Goal: Task Accomplishment & Management: Use online tool/utility

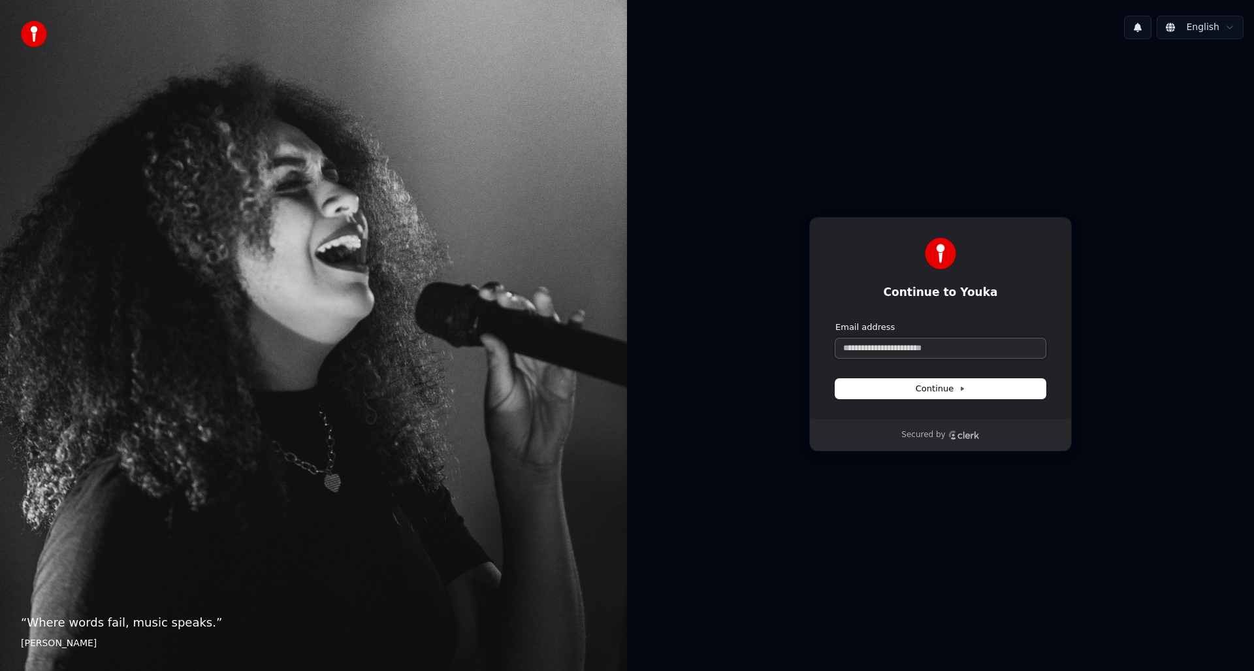
click at [909, 347] on input "Email address" at bounding box center [940, 348] width 210 height 20
click at [835, 321] on button "submit" at bounding box center [835, 321] width 0 height 0
type input "**********"
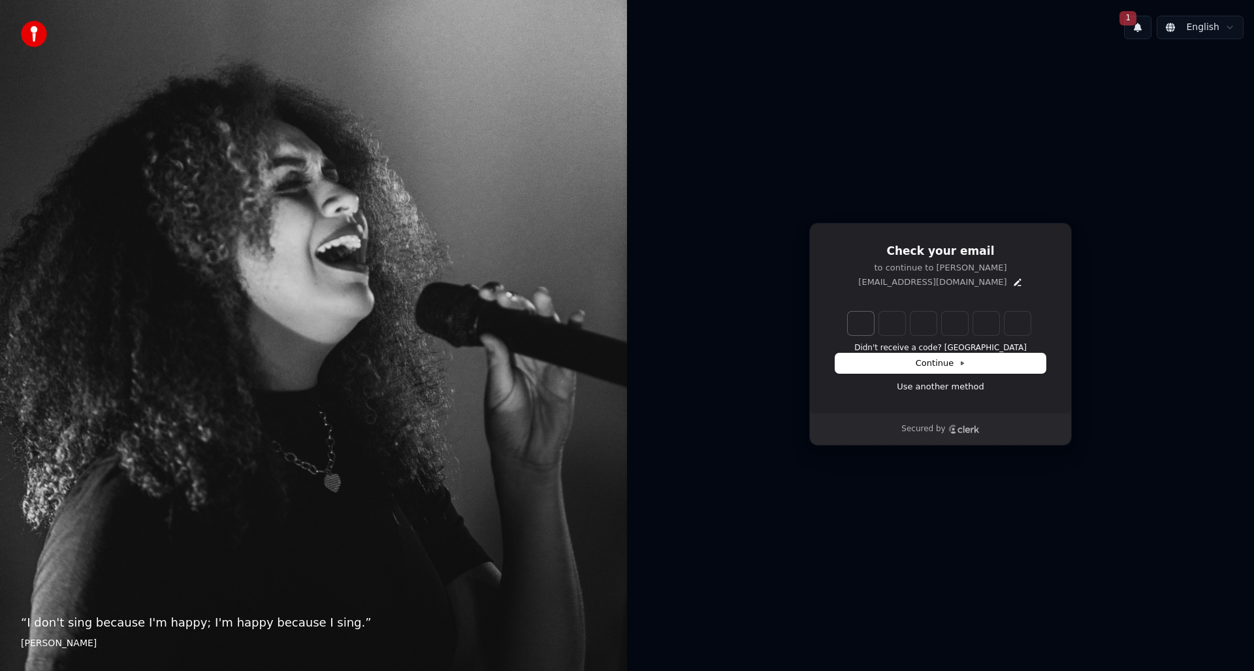
type input "******"
type input "*"
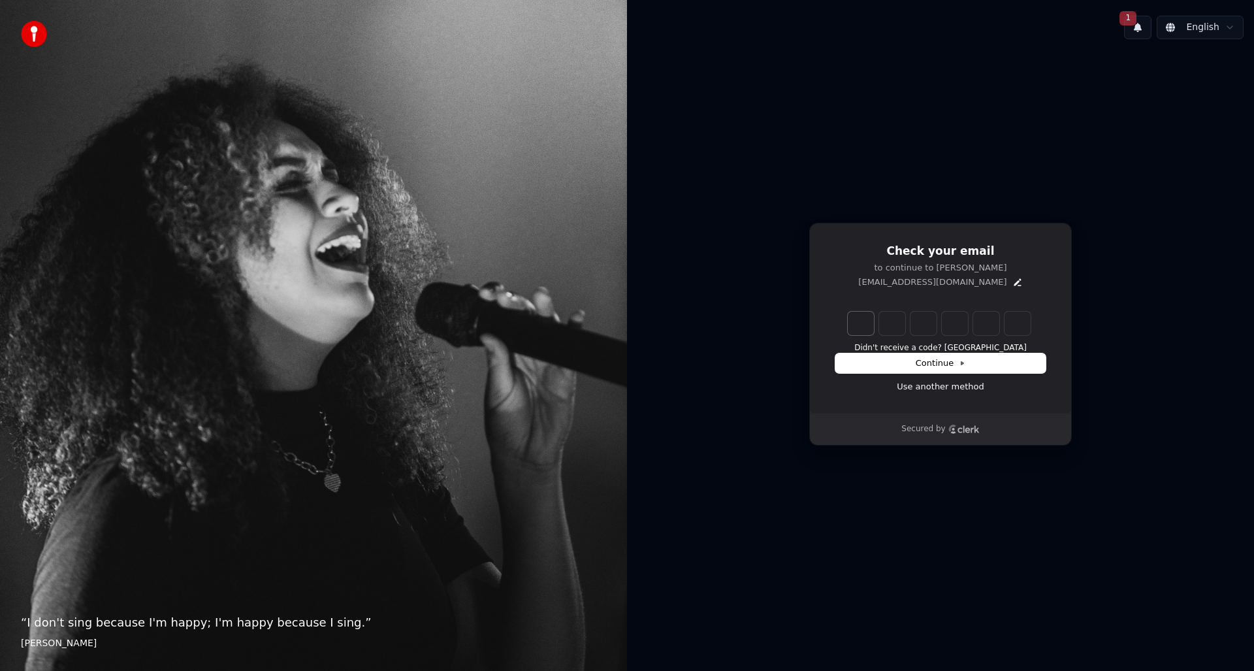
type input "*"
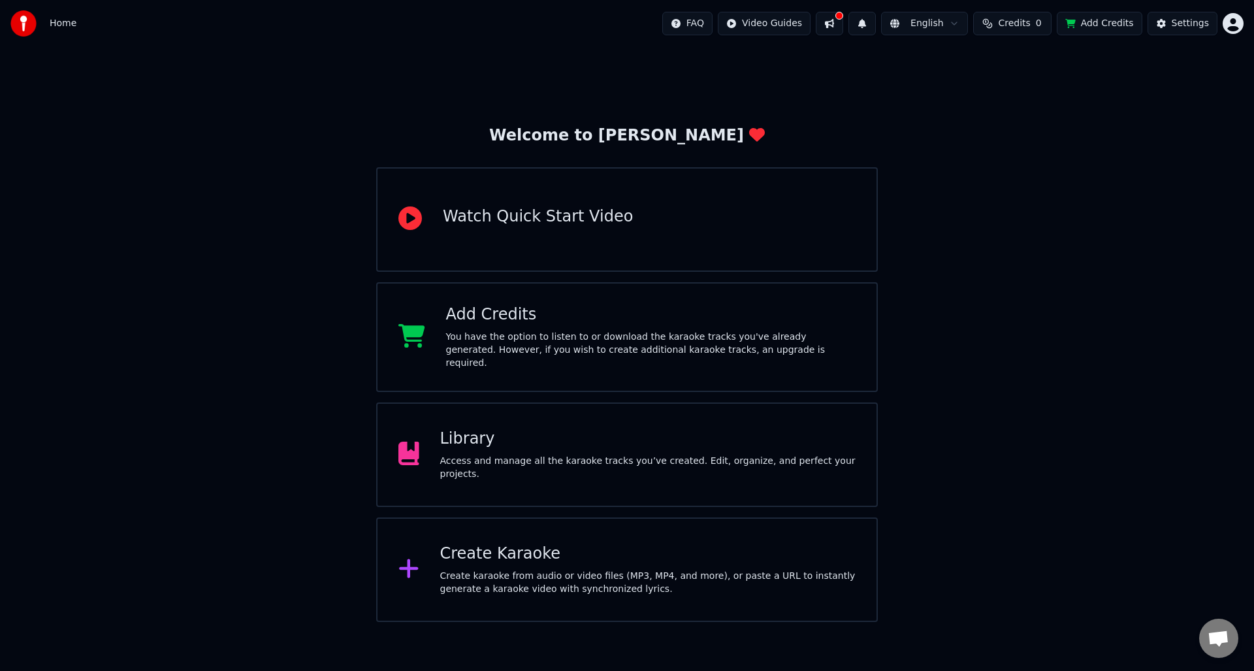
click at [606, 457] on div "Access and manage all the karaoke tracks you’ve created. Edit, organize, and pe…" at bounding box center [648, 468] width 416 height 26
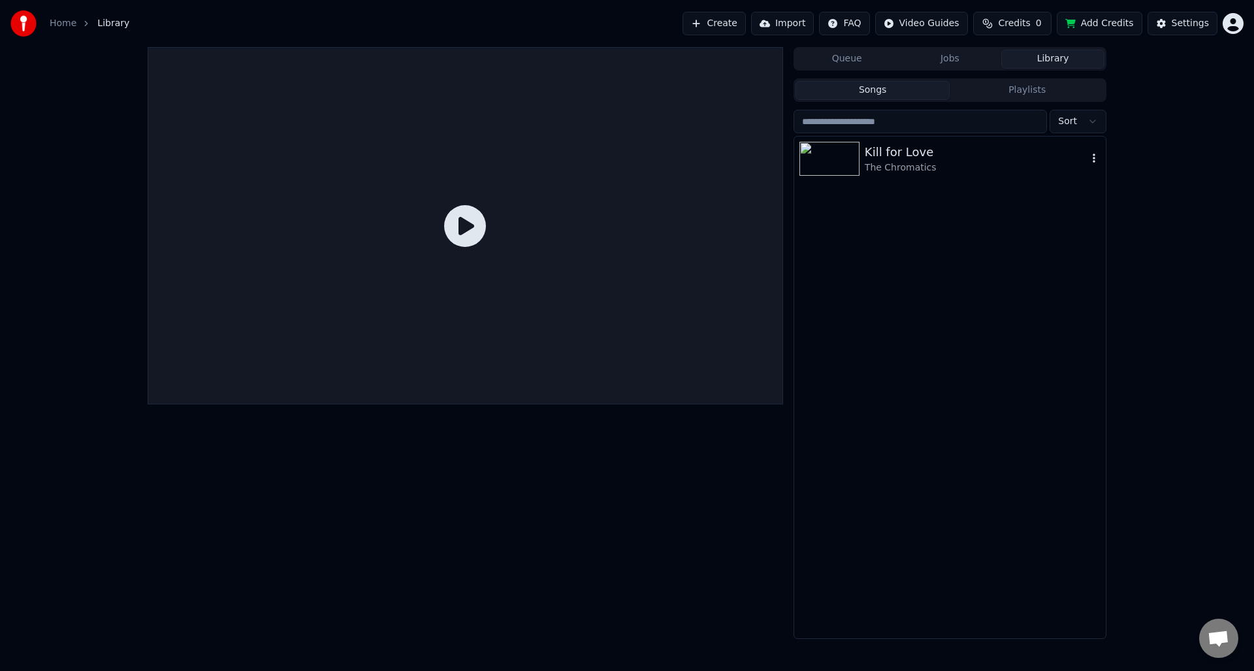
click at [833, 155] on img at bounding box center [830, 159] width 60 height 34
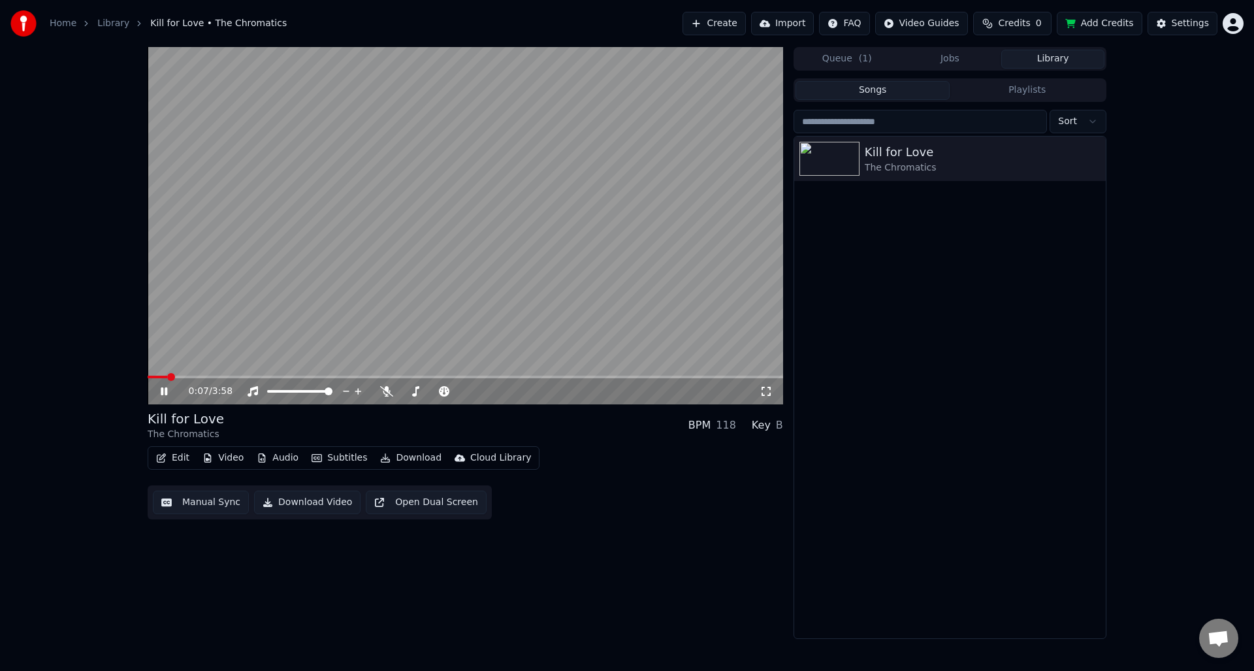
click at [179, 460] on button "Edit" at bounding box center [173, 458] width 44 height 18
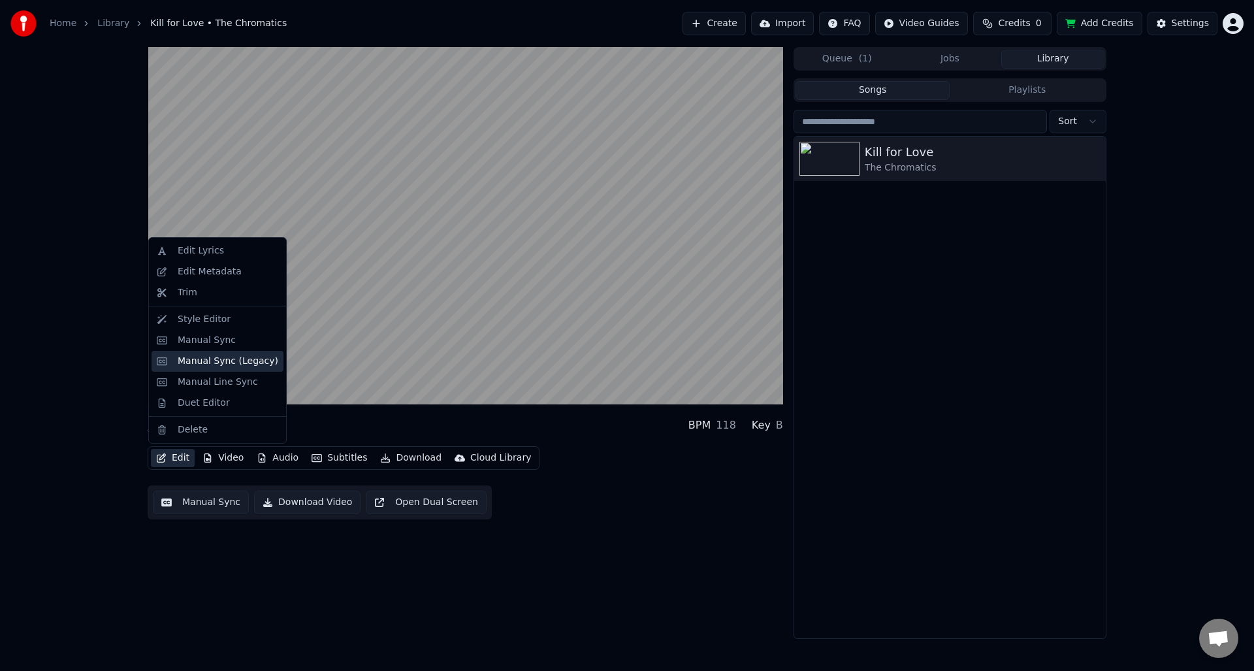
click at [229, 362] on div "Manual Sync (Legacy)" at bounding box center [228, 361] width 101 height 13
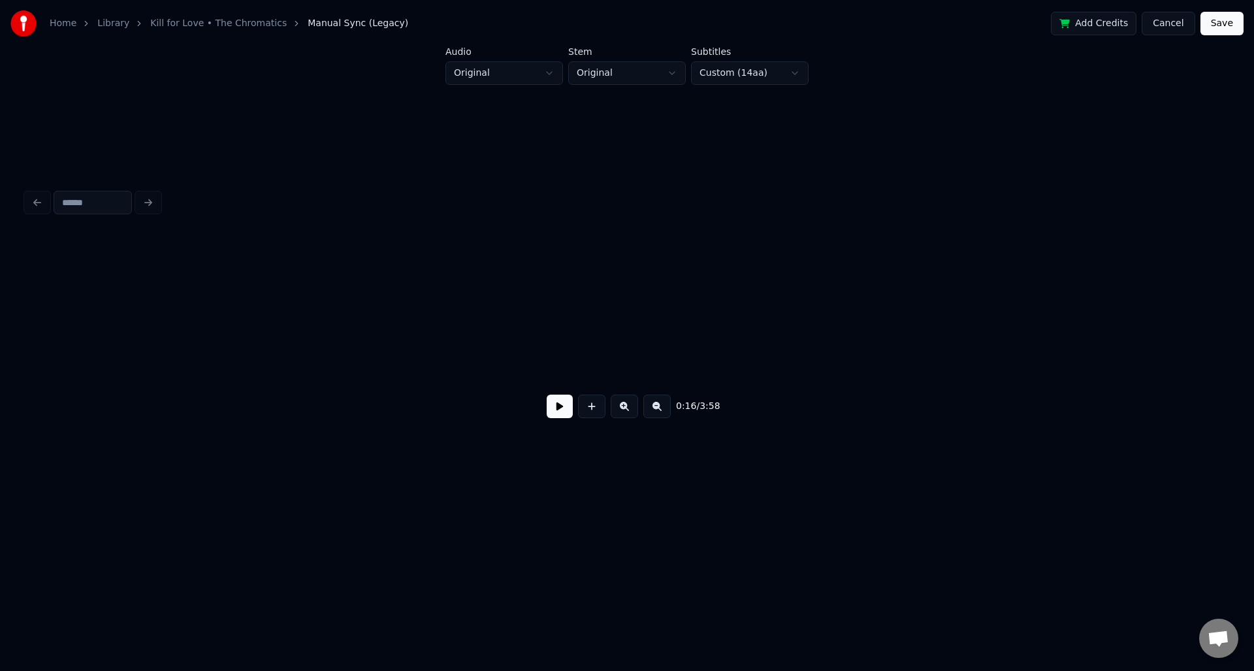
scroll to position [0, 2178]
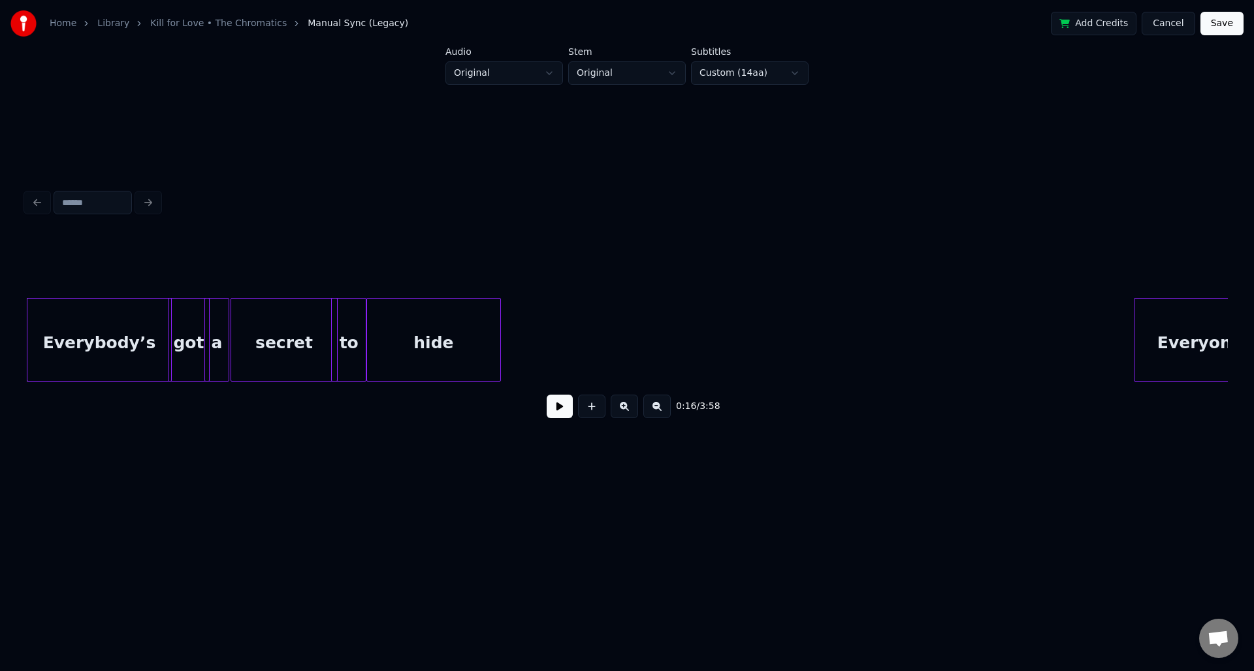
click at [562, 406] on button at bounding box center [560, 407] width 26 height 24
click at [560, 405] on button at bounding box center [560, 407] width 26 height 24
click at [99, 350] on div "Everybody’s" at bounding box center [99, 343] width 144 height 89
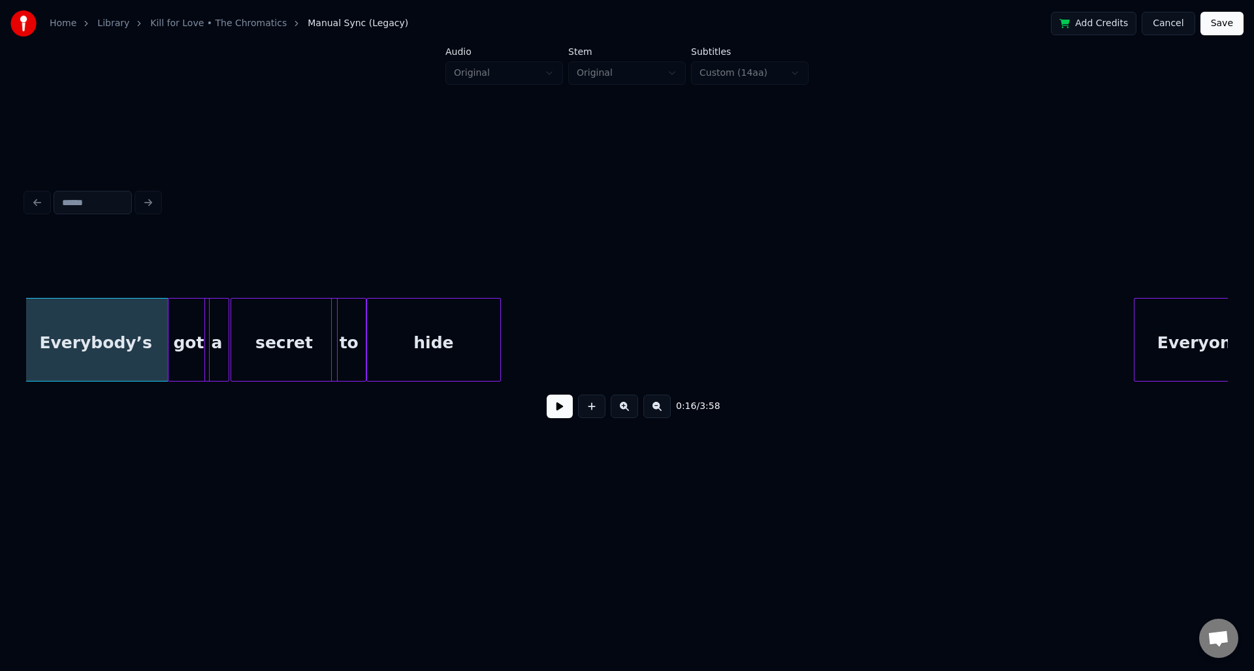
scroll to position [0, 2175]
click at [557, 408] on button at bounding box center [560, 407] width 26 height 24
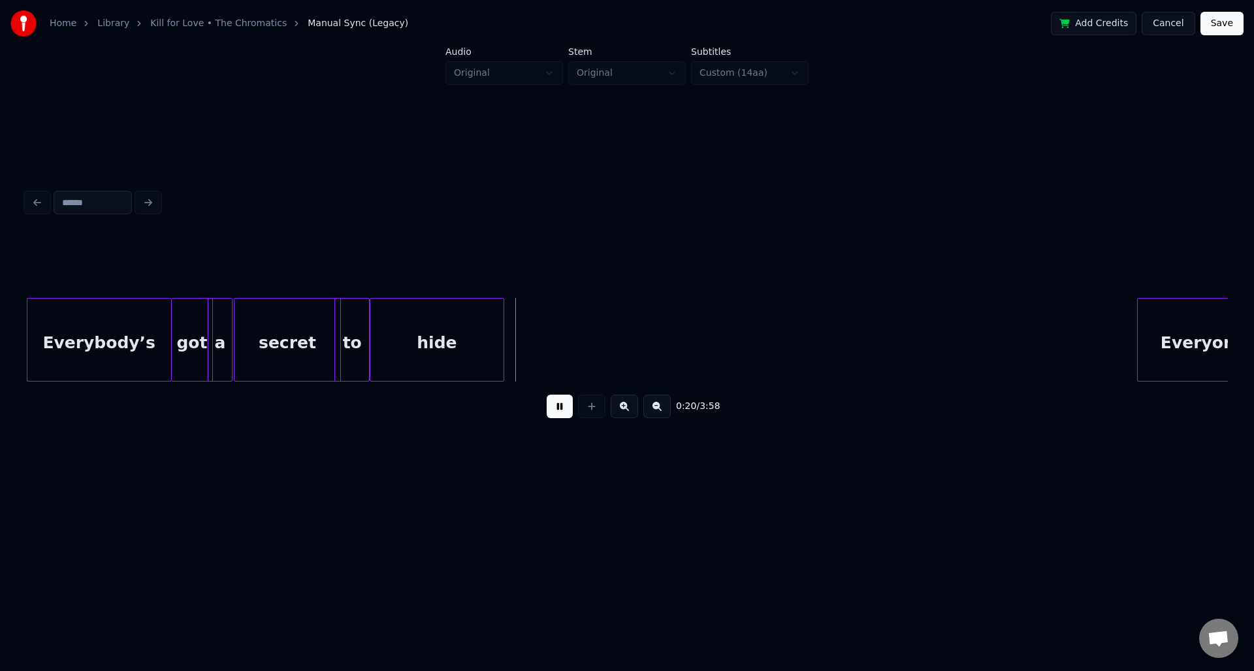
click at [558, 410] on button at bounding box center [560, 407] width 26 height 24
click at [485, 330] on div "hide" at bounding box center [467, 343] width 133 height 89
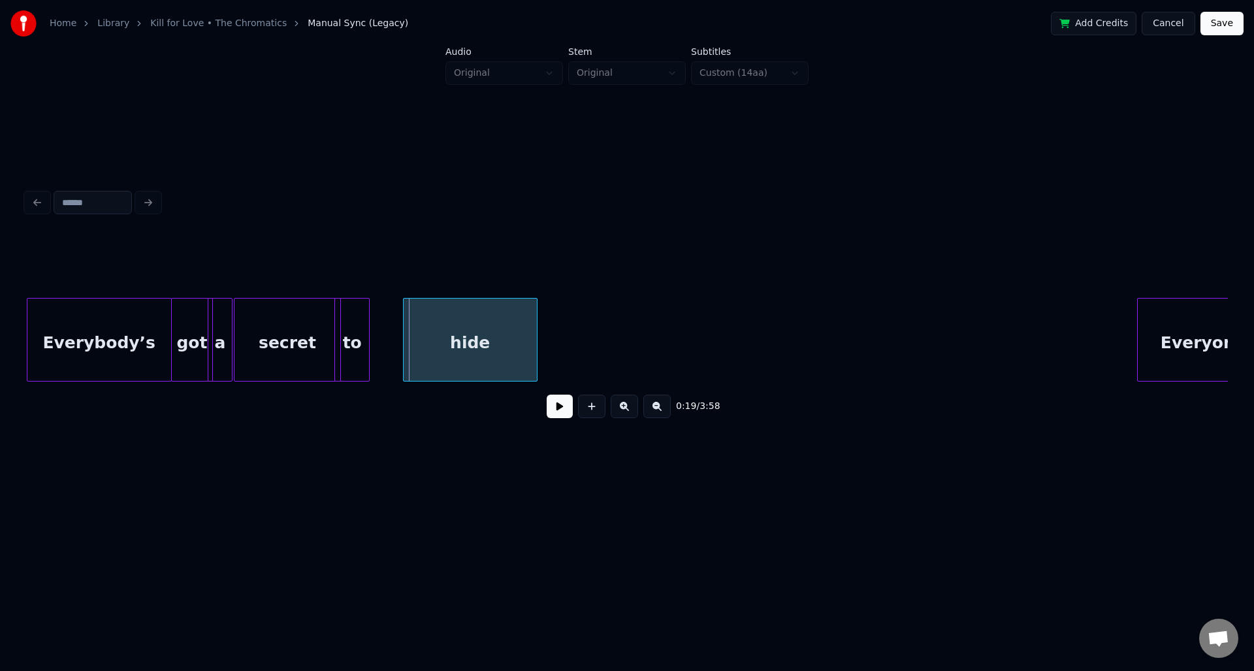
click at [481, 332] on div "hide" at bounding box center [470, 343] width 133 height 89
click at [391, 331] on div "to" at bounding box center [384, 343] width 34 height 89
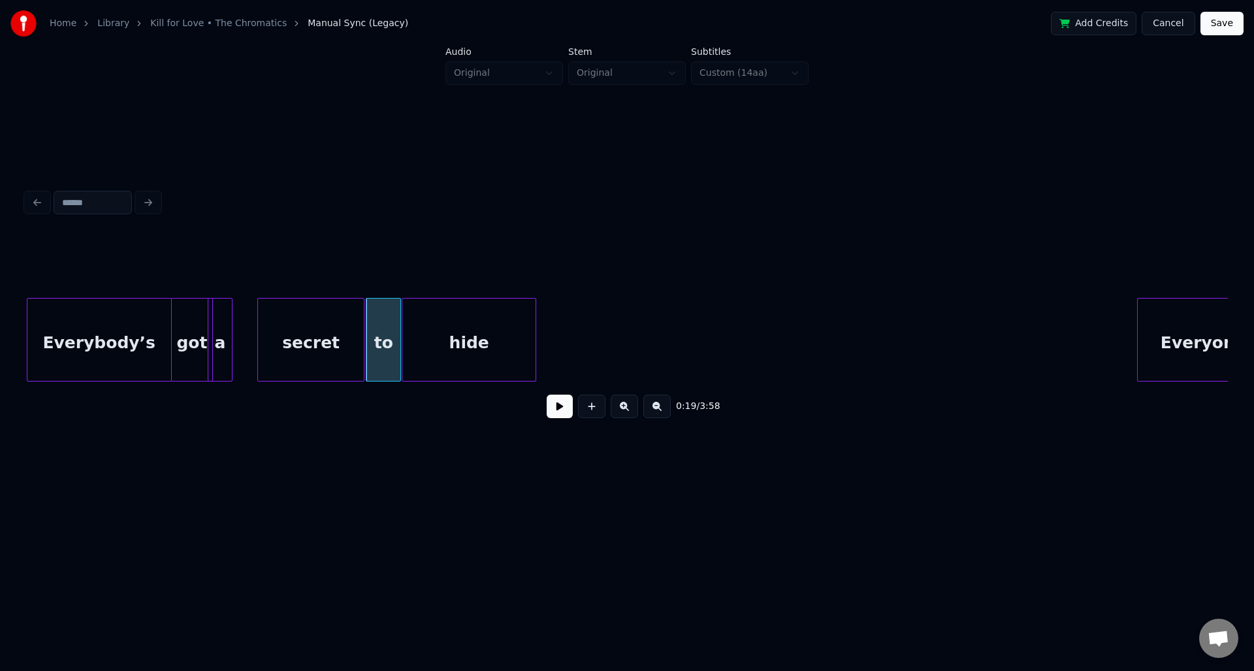
click at [287, 332] on div "secret" at bounding box center [311, 343] width 106 height 89
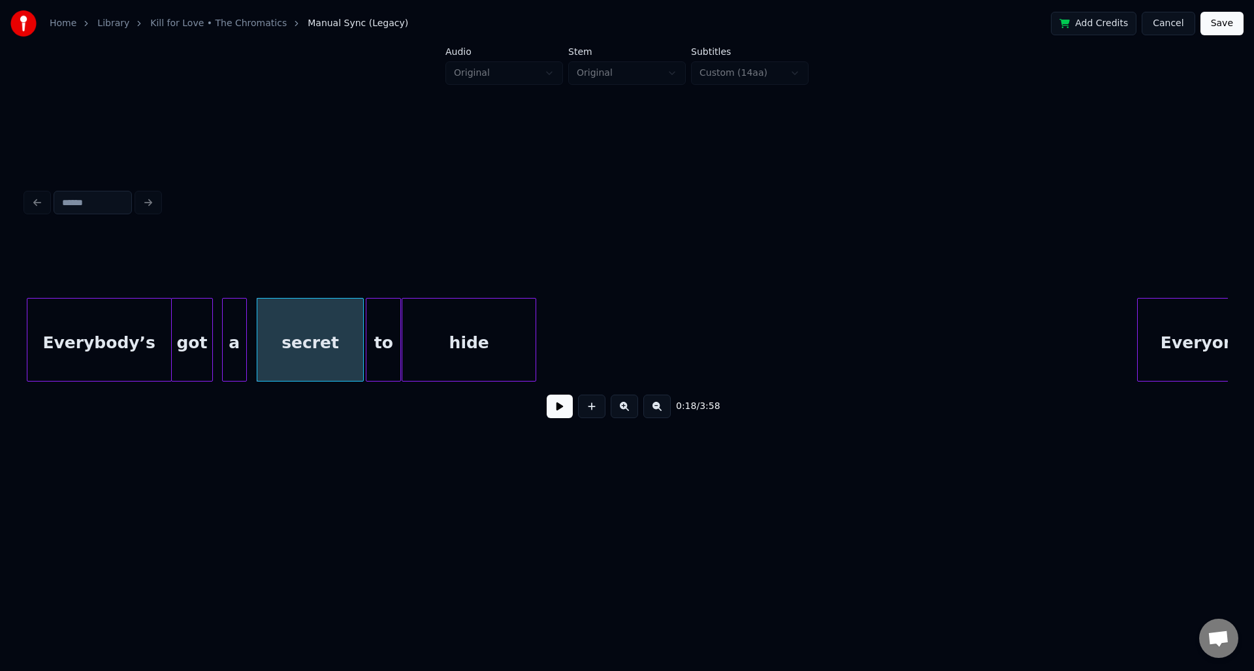
click at [245, 329] on div "a" at bounding box center [235, 343] width 24 height 89
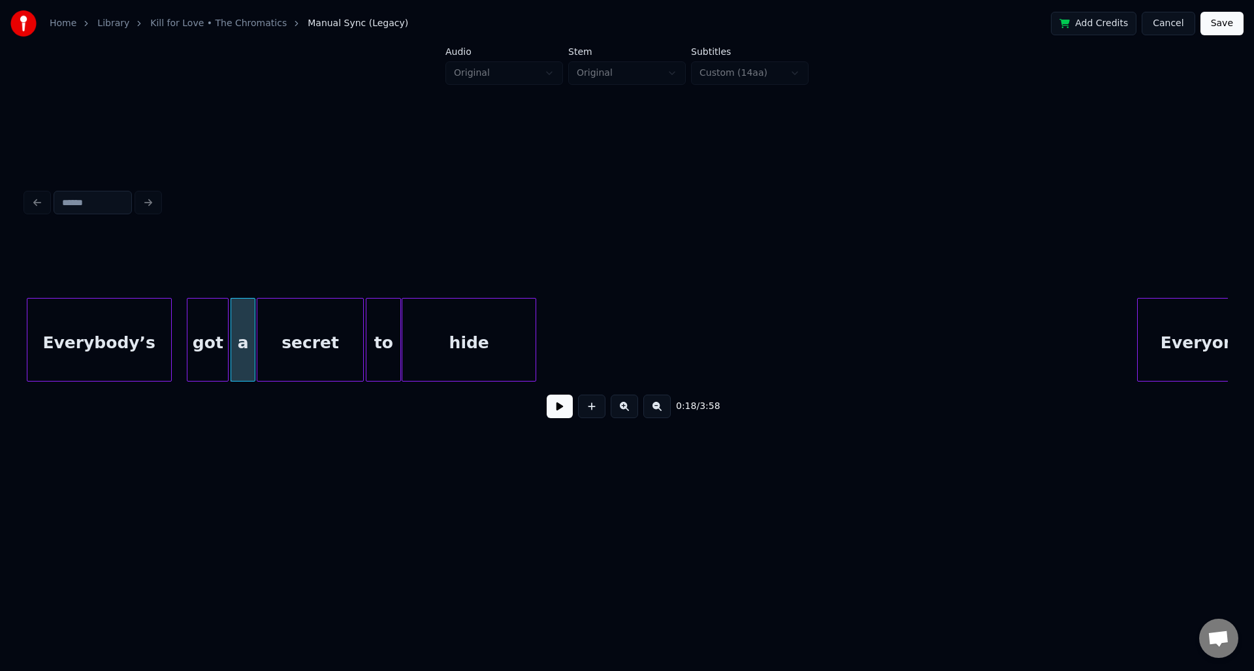
click at [208, 327] on div "got" at bounding box center [207, 343] width 40 height 89
click at [169, 331] on div "Everybody’s" at bounding box center [122, 343] width 144 height 89
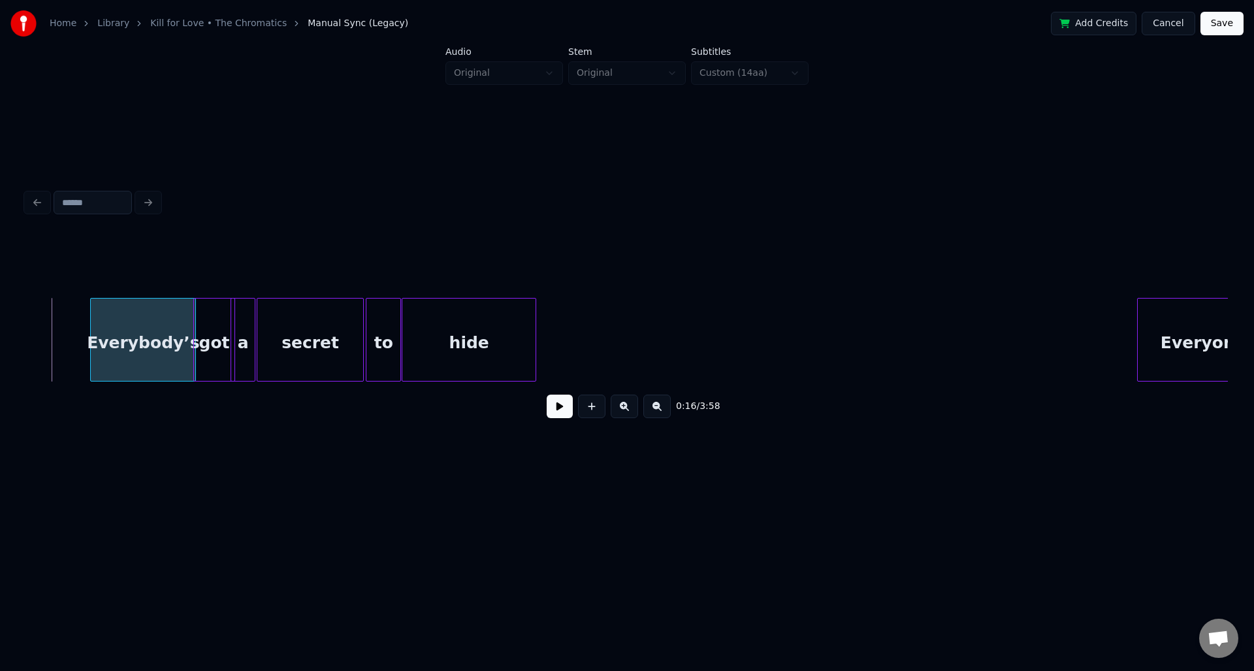
click at [91, 342] on div at bounding box center [93, 340] width 4 height 82
click at [75, 334] on div at bounding box center [77, 340] width 4 height 82
click at [131, 338] on div at bounding box center [133, 340] width 4 height 82
click at [209, 341] on div at bounding box center [210, 340] width 4 height 82
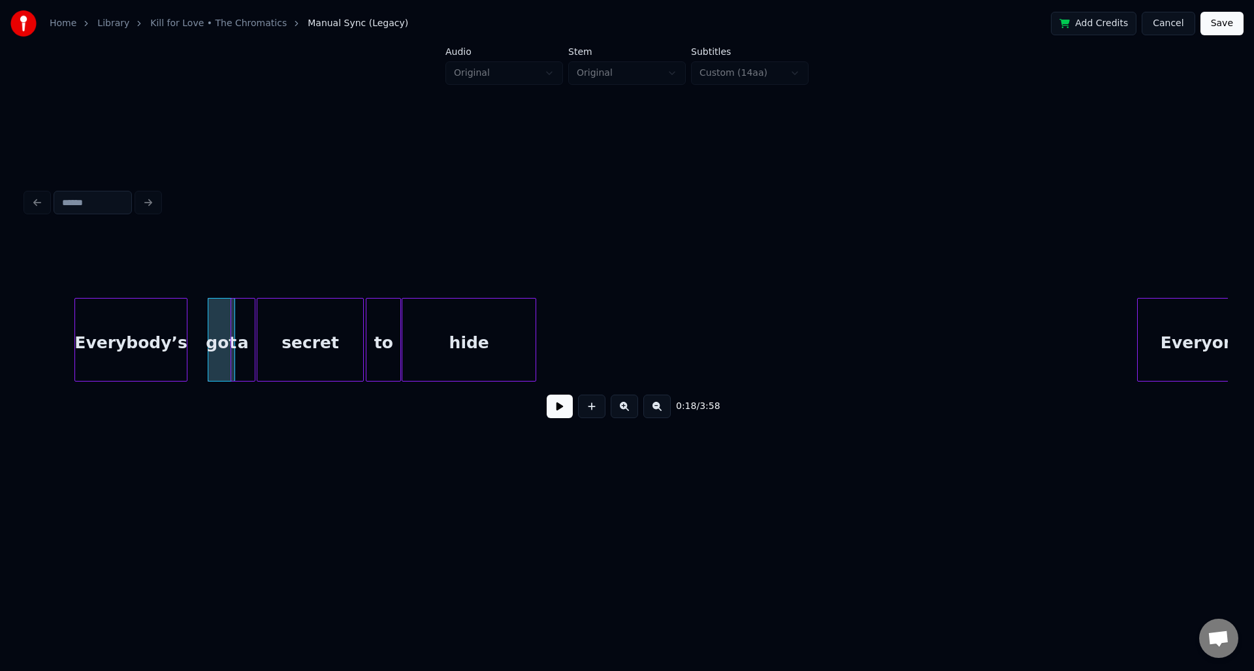
click at [185, 337] on div at bounding box center [185, 340] width 4 height 82
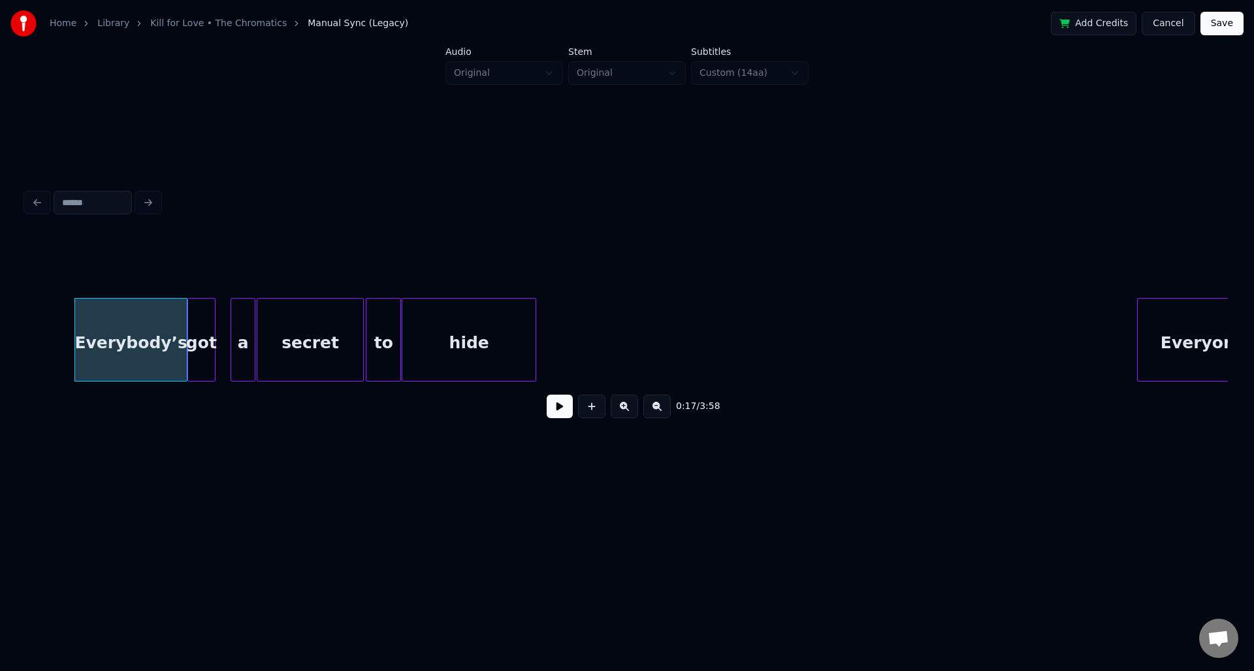
click at [197, 334] on div "got" at bounding box center [201, 343] width 27 height 89
click at [204, 337] on div at bounding box center [206, 340] width 4 height 82
click at [226, 336] on div "a" at bounding box center [228, 343] width 24 height 89
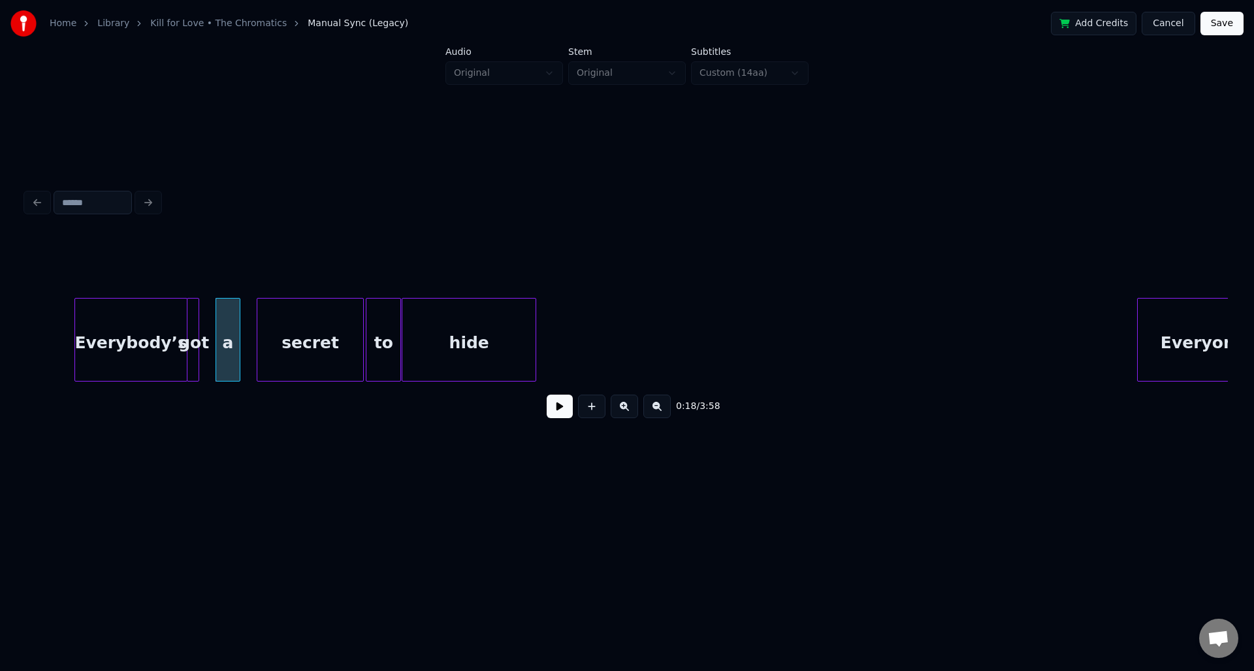
click at [197, 335] on div at bounding box center [197, 340] width 4 height 82
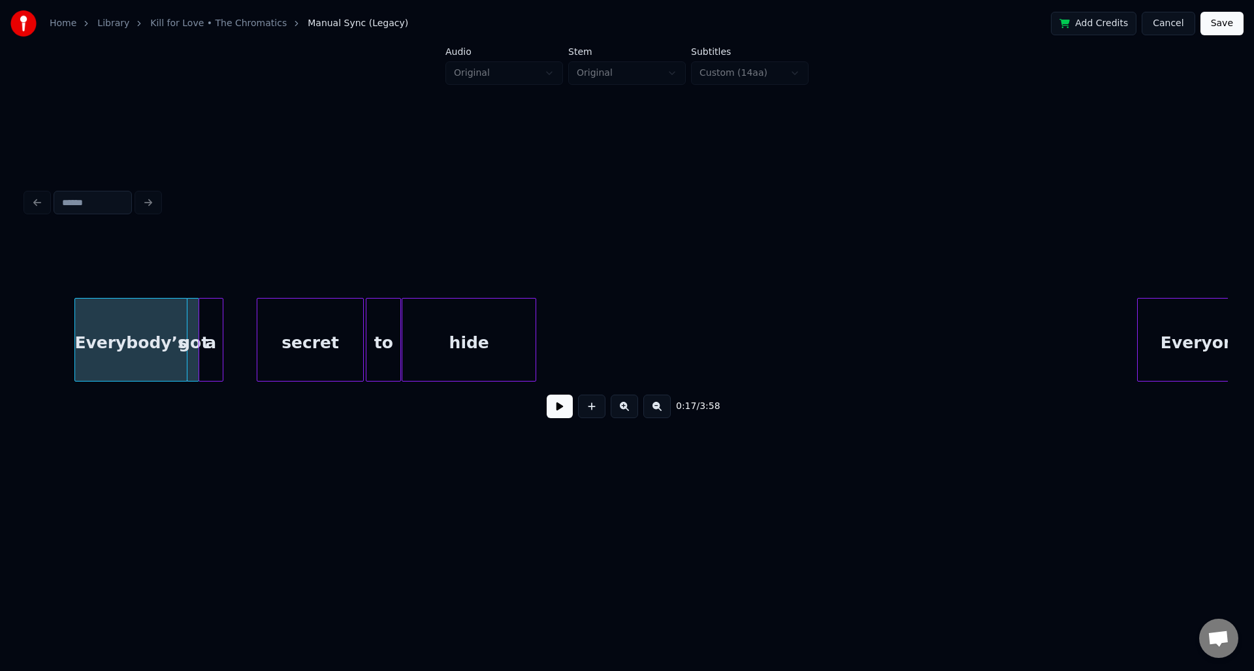
click at [210, 332] on div "a" at bounding box center [211, 343] width 24 height 89
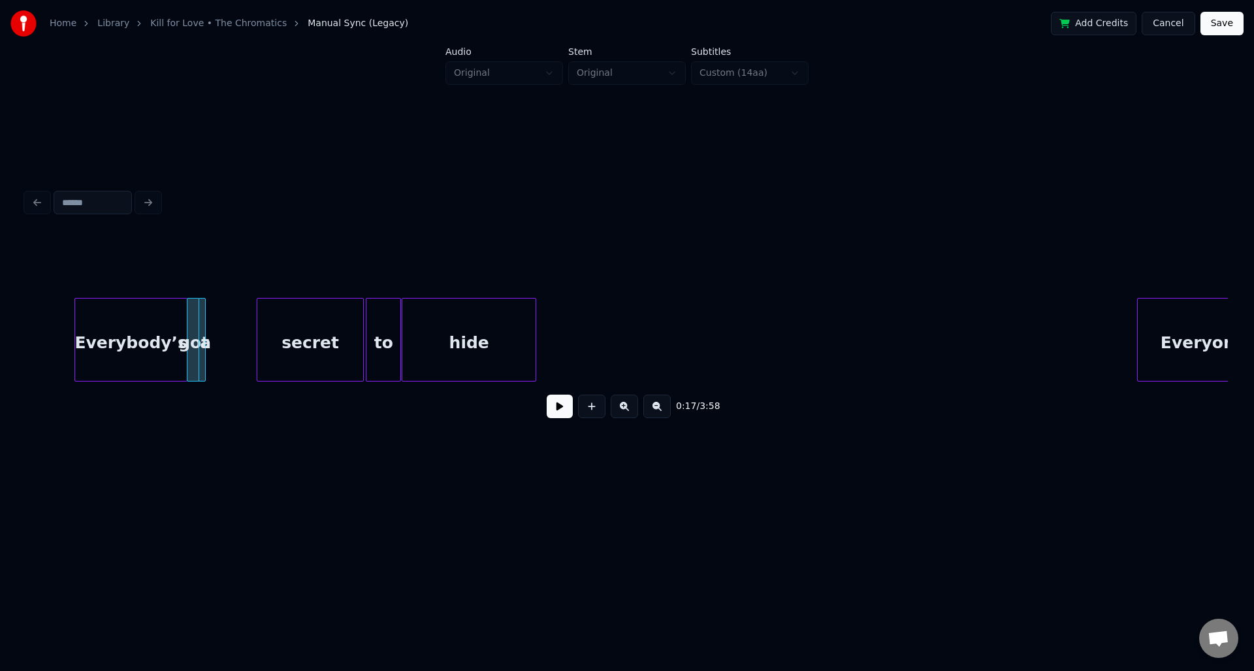
click at [202, 339] on div at bounding box center [203, 340] width 4 height 82
click at [229, 322] on div "secret" at bounding box center [255, 343] width 106 height 89
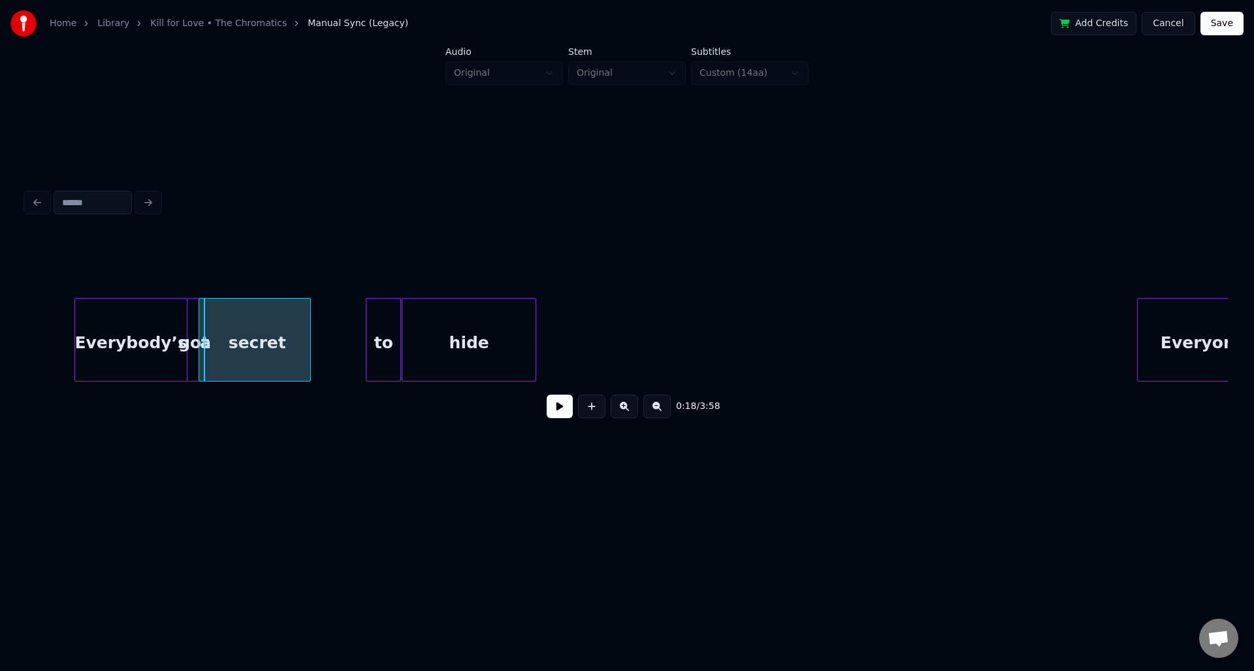
click at [231, 322] on div "secret" at bounding box center [257, 343] width 106 height 89
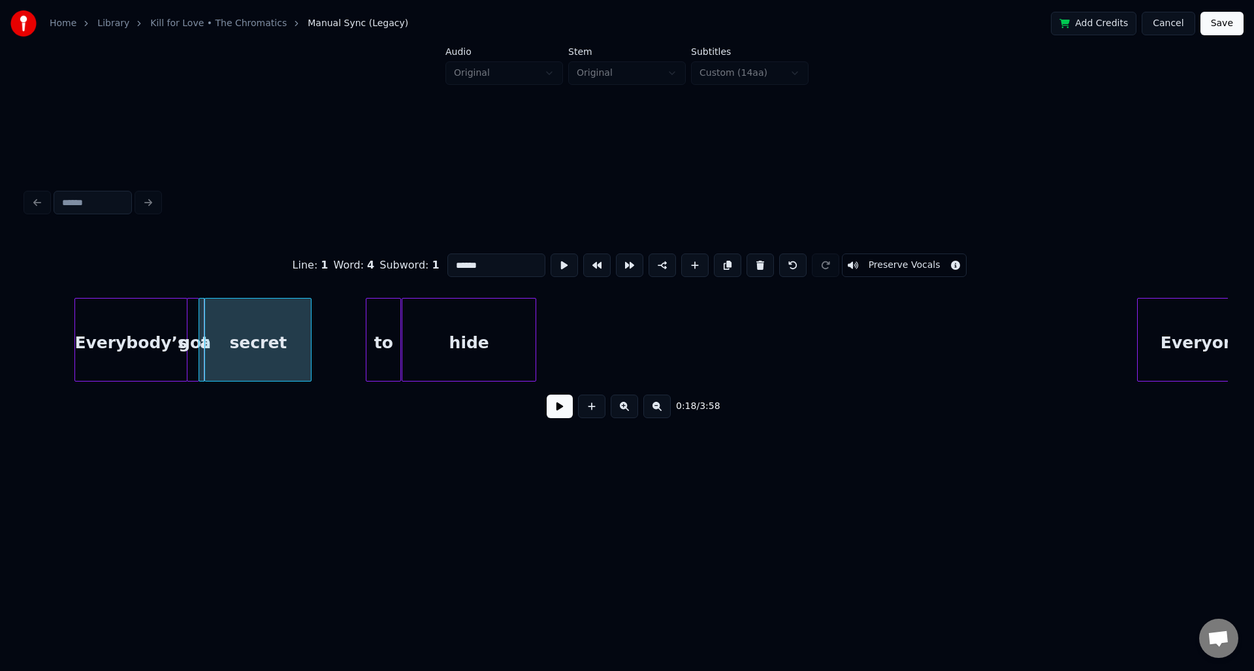
click at [248, 326] on div "secret" at bounding box center [258, 343] width 106 height 89
click at [339, 322] on div at bounding box center [338, 340] width 4 height 82
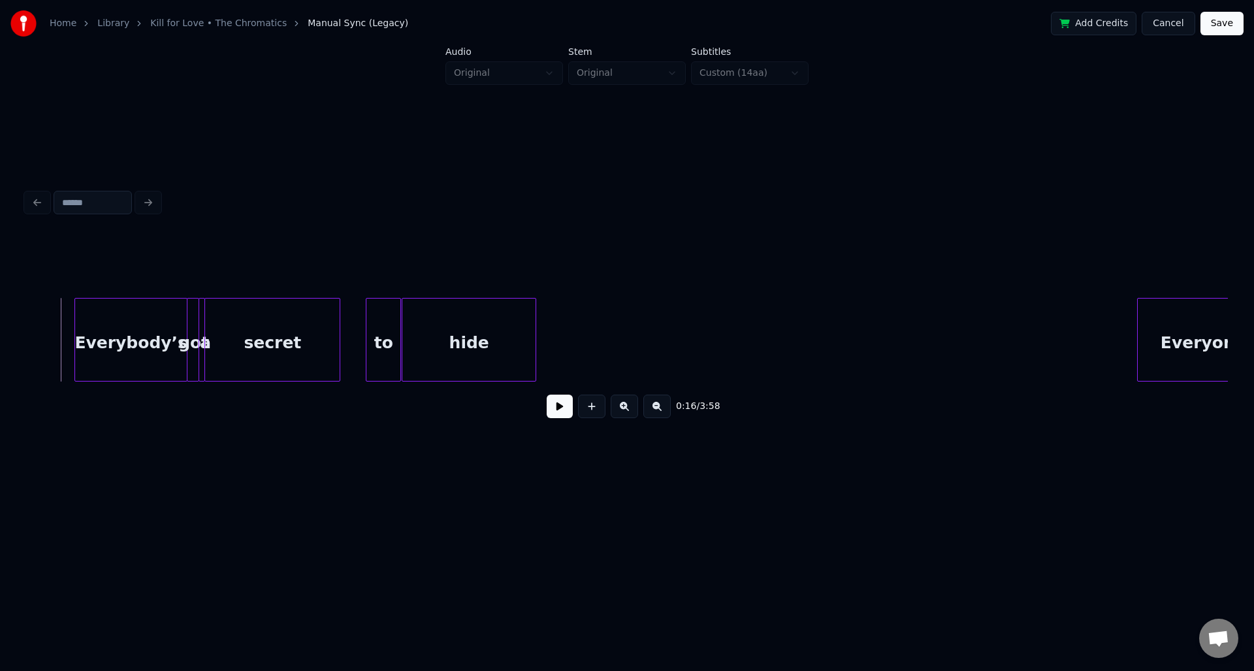
click at [555, 410] on button at bounding box center [560, 407] width 26 height 24
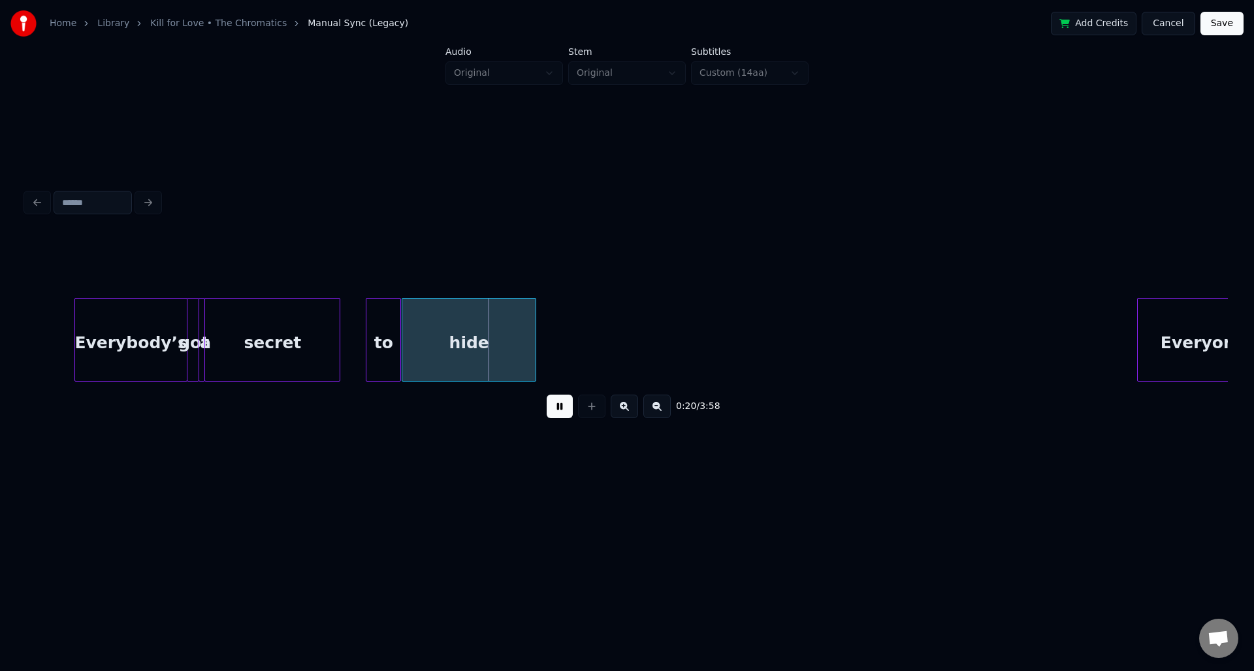
click at [554, 407] on button at bounding box center [560, 407] width 26 height 24
click at [298, 358] on div "secret" at bounding box center [294, 343] width 135 height 89
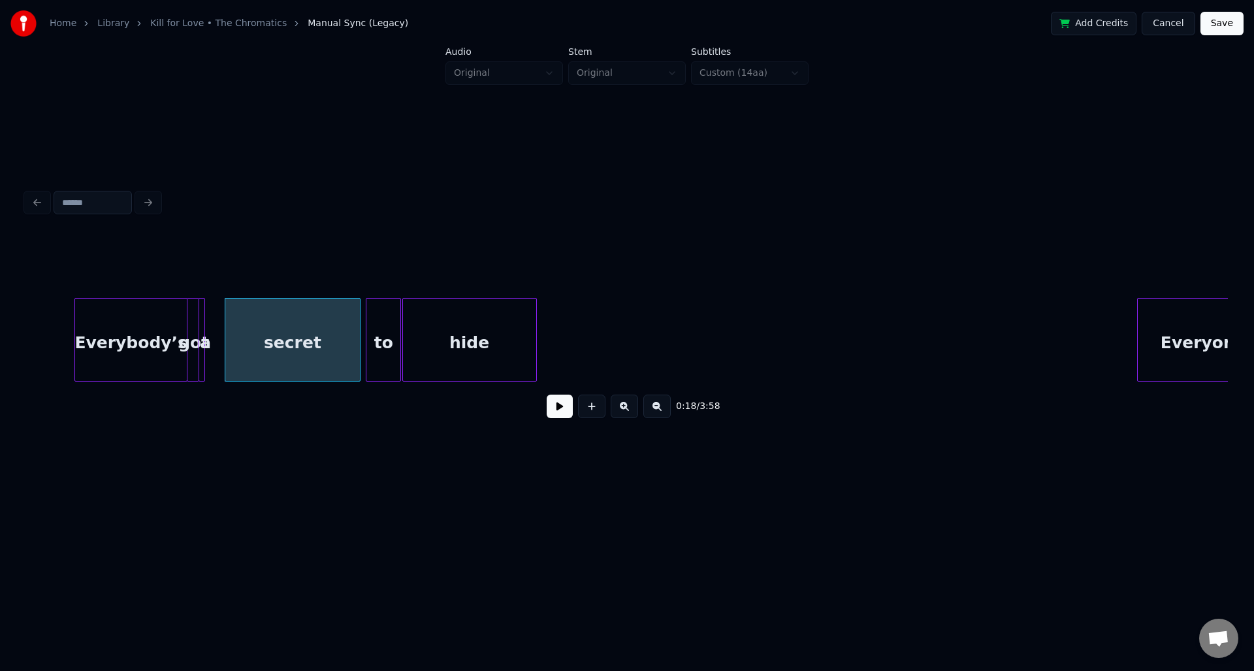
click at [449, 321] on div "hide" at bounding box center [469, 343] width 133 height 89
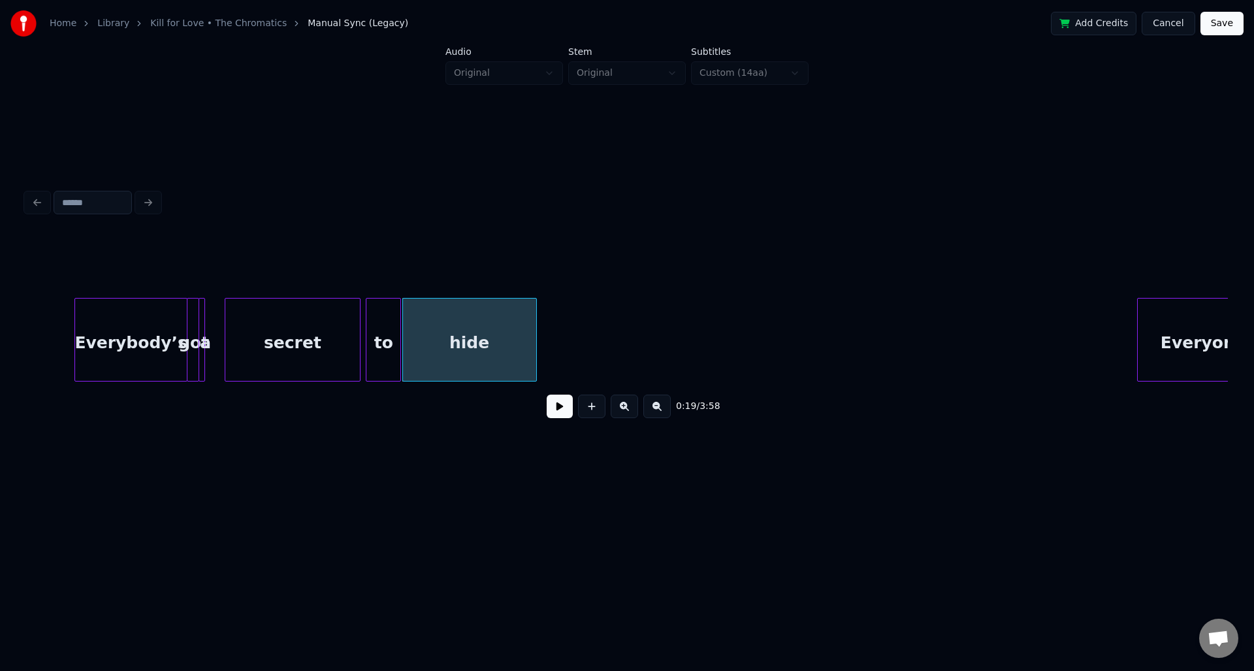
click at [270, 330] on div "secret" at bounding box center [292, 343] width 135 height 89
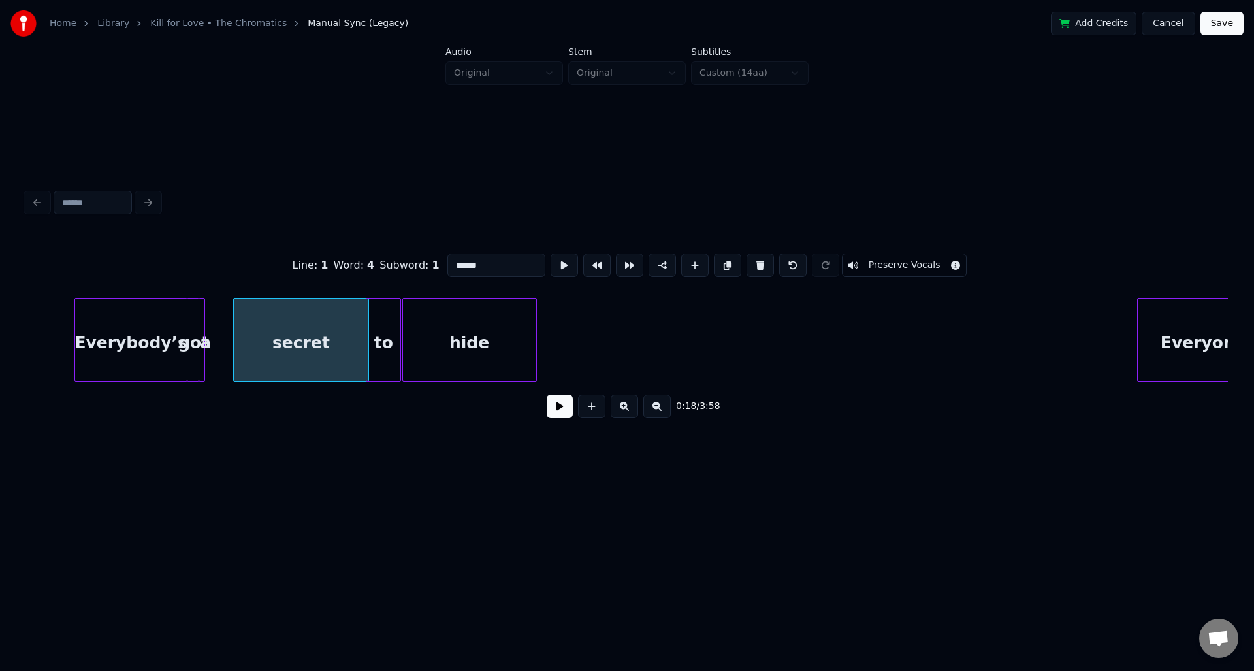
click at [278, 330] on div "secret" at bounding box center [301, 343] width 135 height 89
click at [251, 333] on div at bounding box center [253, 340] width 4 height 82
click at [206, 340] on div at bounding box center [204, 340] width 4 height 82
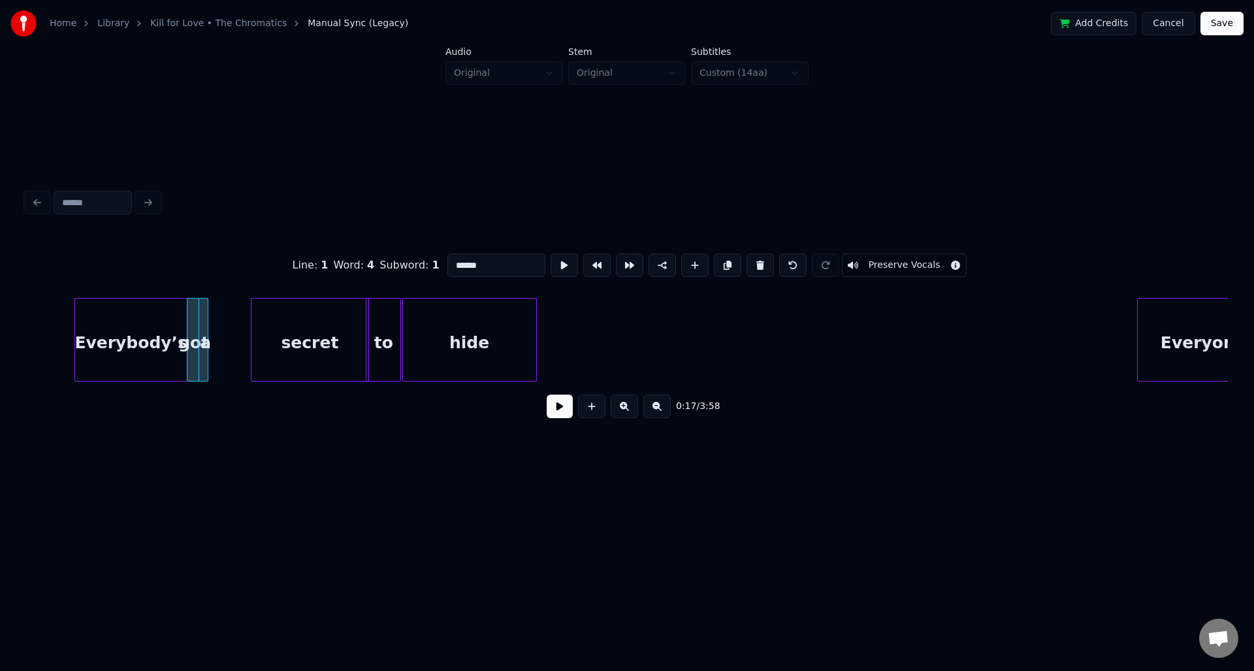
click at [204, 329] on div at bounding box center [206, 340] width 4 height 82
click at [239, 314] on div "got" at bounding box center [233, 340] width 12 height 84
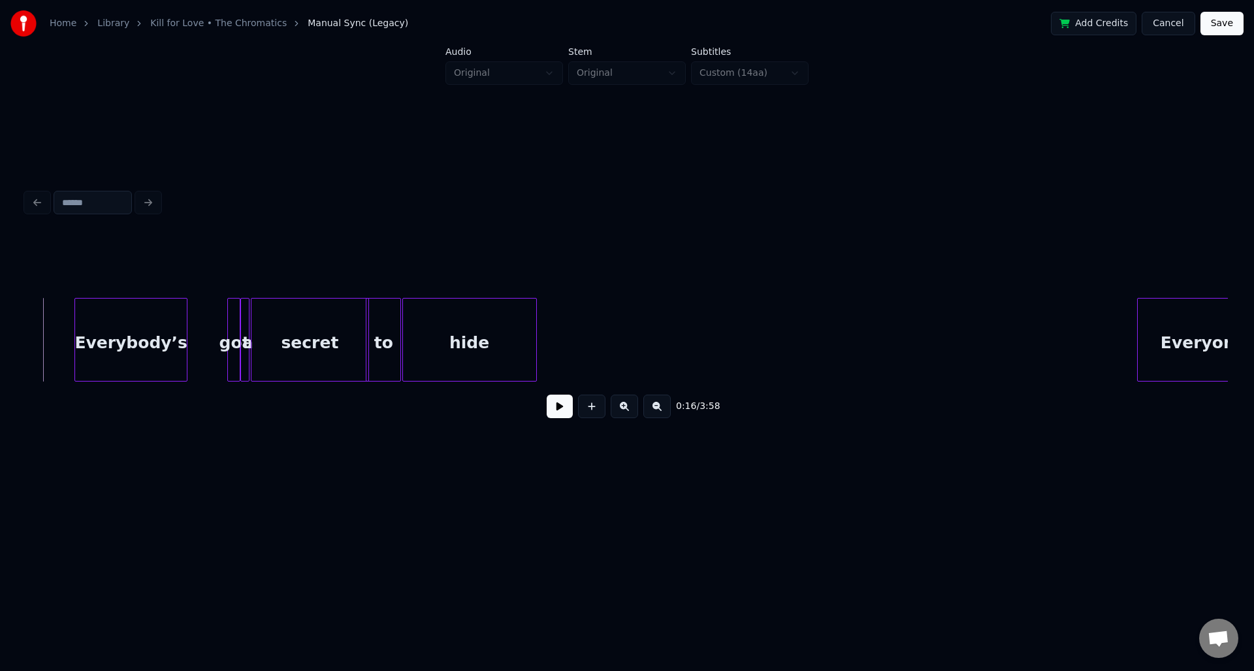
click at [558, 410] on button at bounding box center [560, 407] width 26 height 24
click at [562, 404] on button at bounding box center [560, 407] width 26 height 24
click at [125, 324] on div "Everybody’s" at bounding box center [136, 343] width 112 height 89
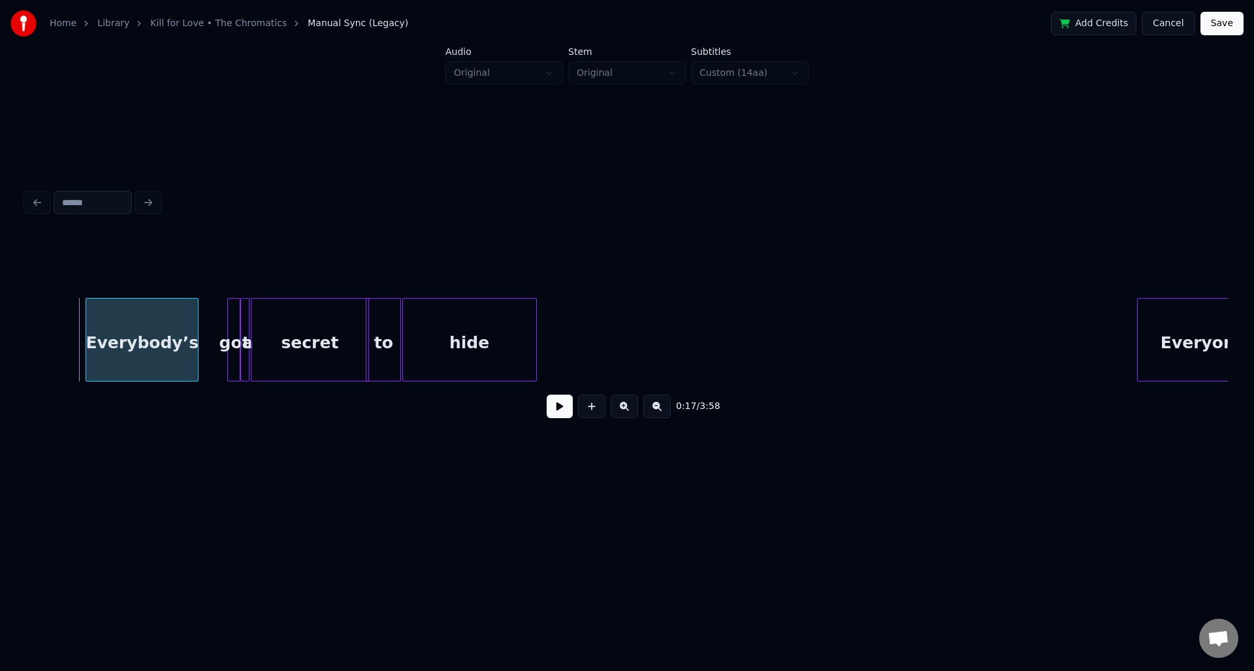
click at [145, 326] on div "Everybody’s" at bounding box center [132, 343] width 112 height 89
click at [207, 323] on div at bounding box center [207, 340] width 4 height 82
click at [210, 319] on div at bounding box center [210, 340] width 4 height 82
click at [236, 318] on div at bounding box center [238, 340] width 4 height 82
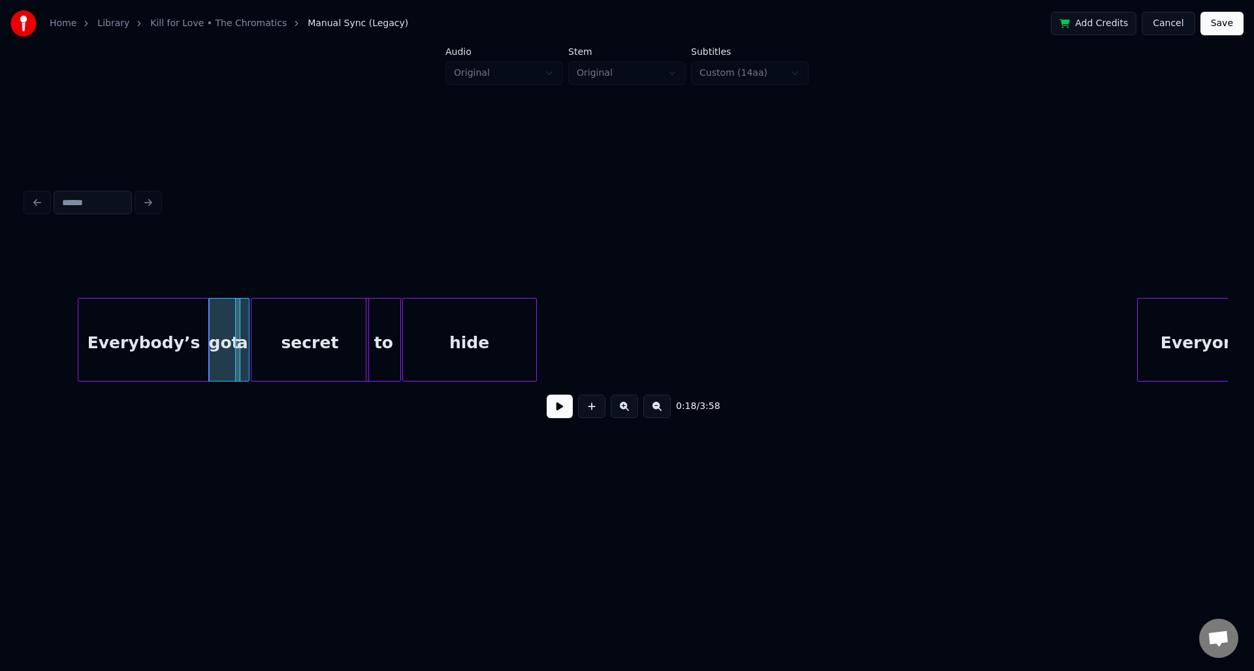
click at [224, 323] on div "got" at bounding box center [224, 343] width 31 height 89
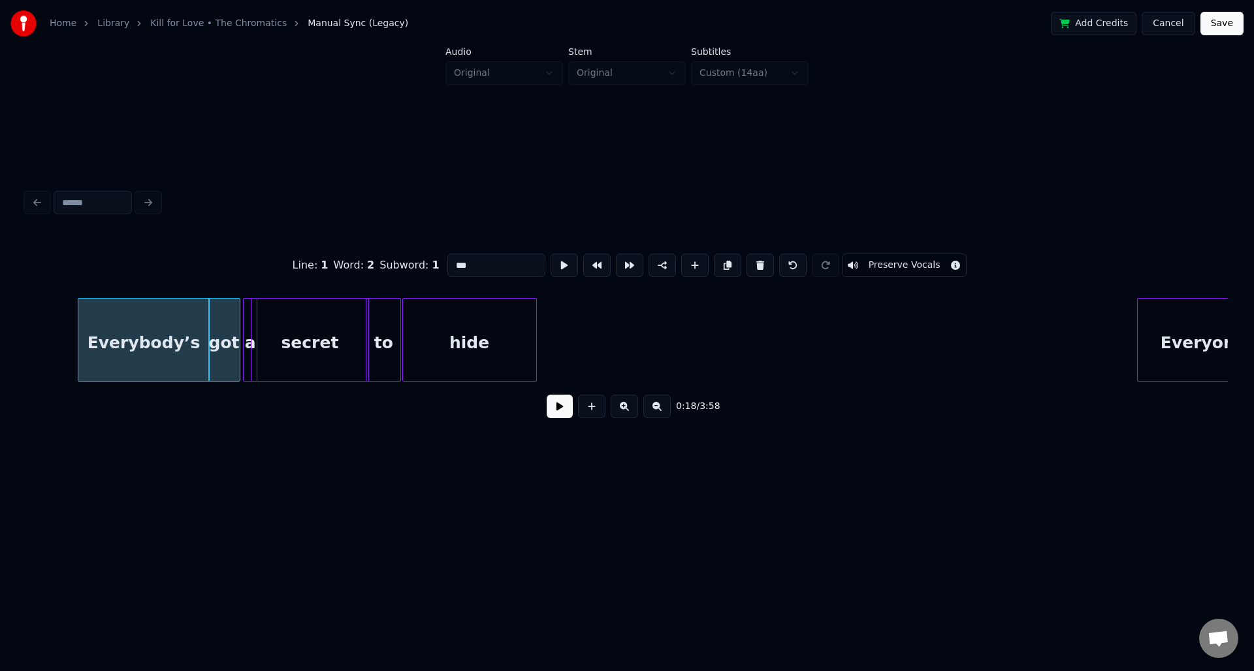
click at [248, 322] on div "a" at bounding box center [250, 343] width 13 height 89
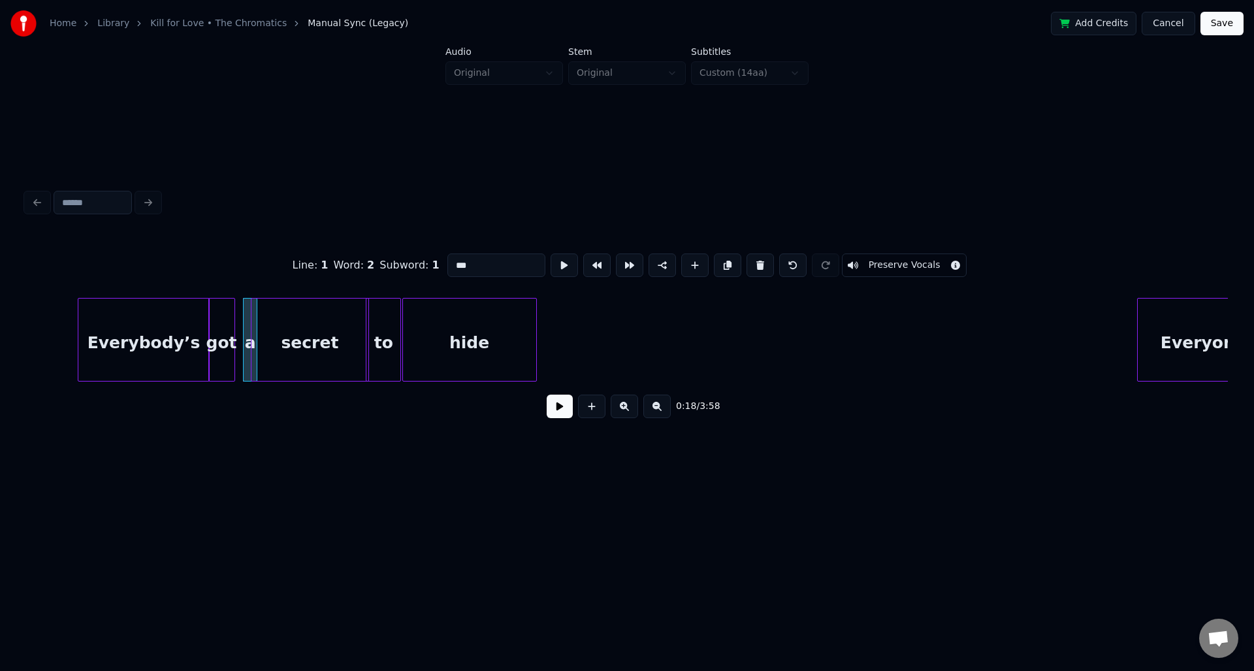
click at [233, 325] on div at bounding box center [233, 340] width 4 height 82
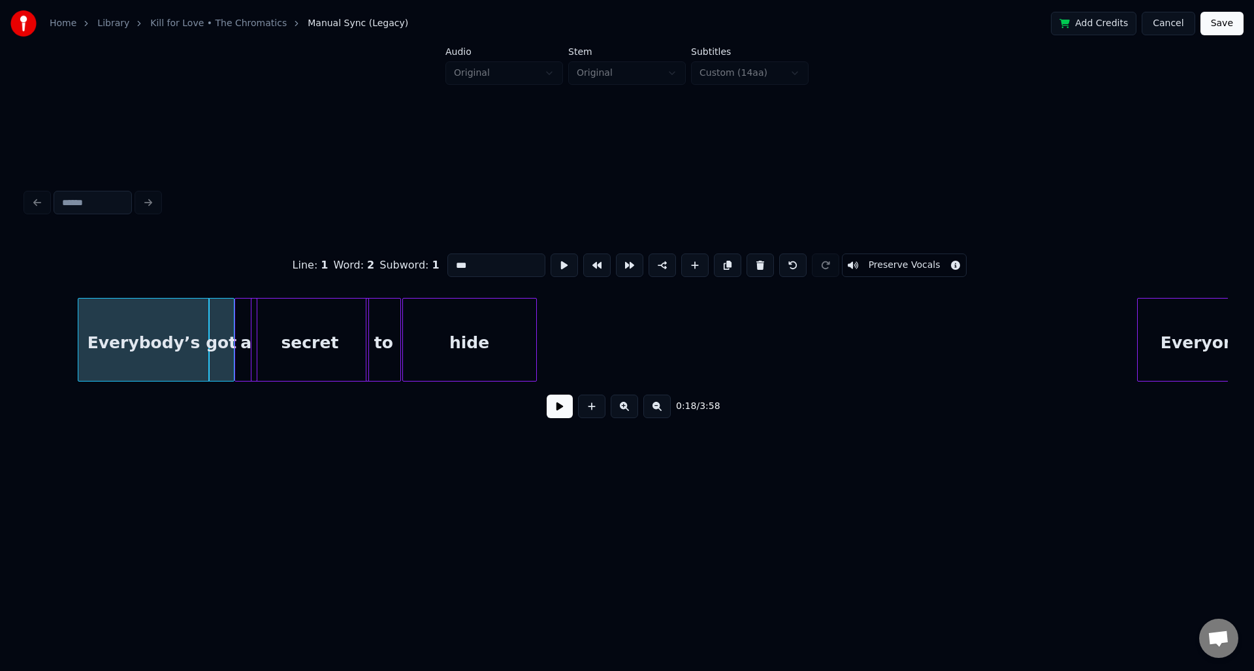
click at [237, 320] on div at bounding box center [237, 340] width 4 height 82
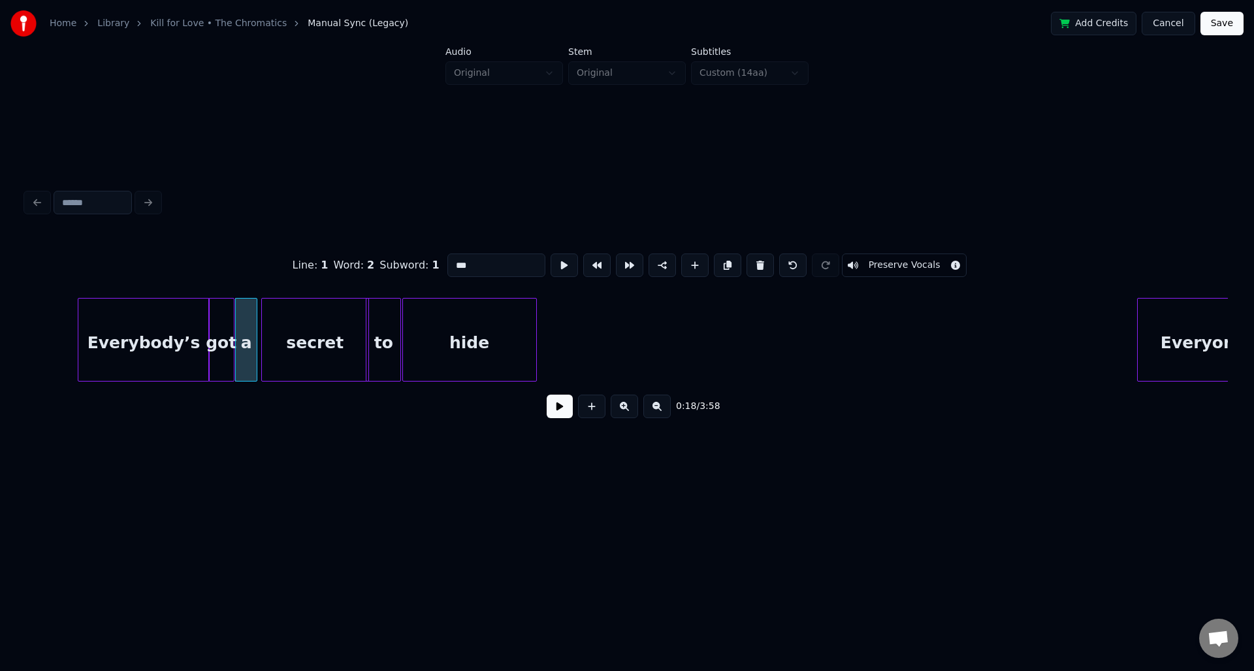
click at [266, 329] on div at bounding box center [264, 340] width 4 height 82
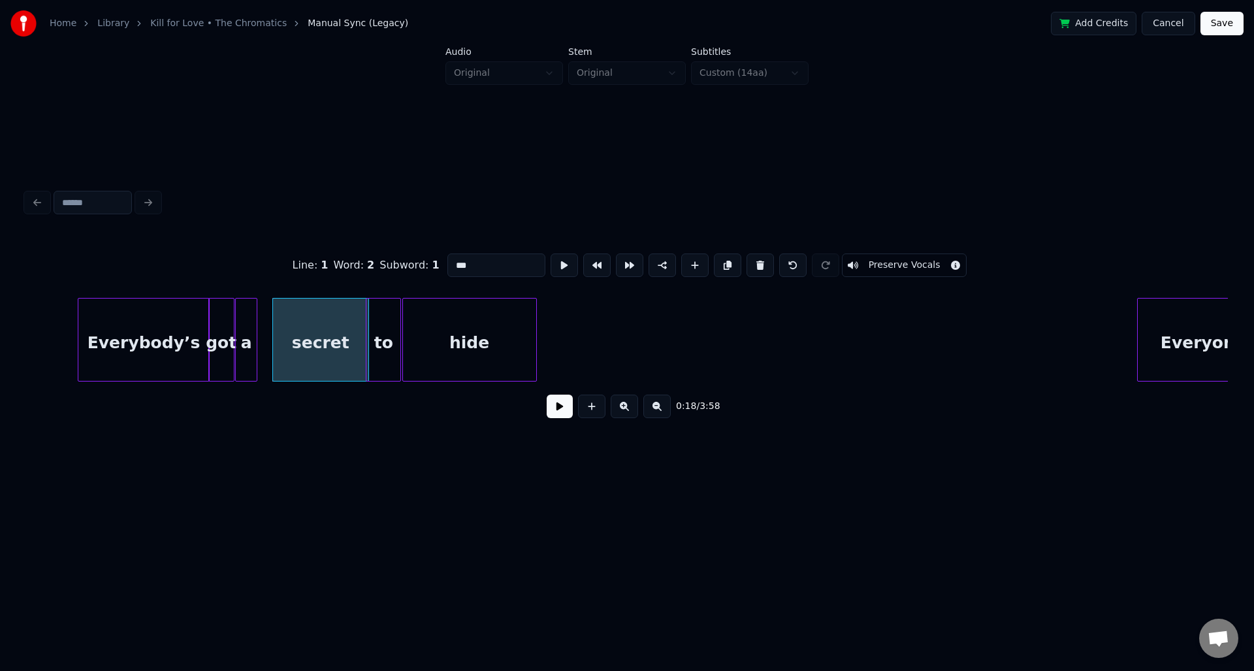
click at [257, 331] on div "a" at bounding box center [246, 340] width 22 height 84
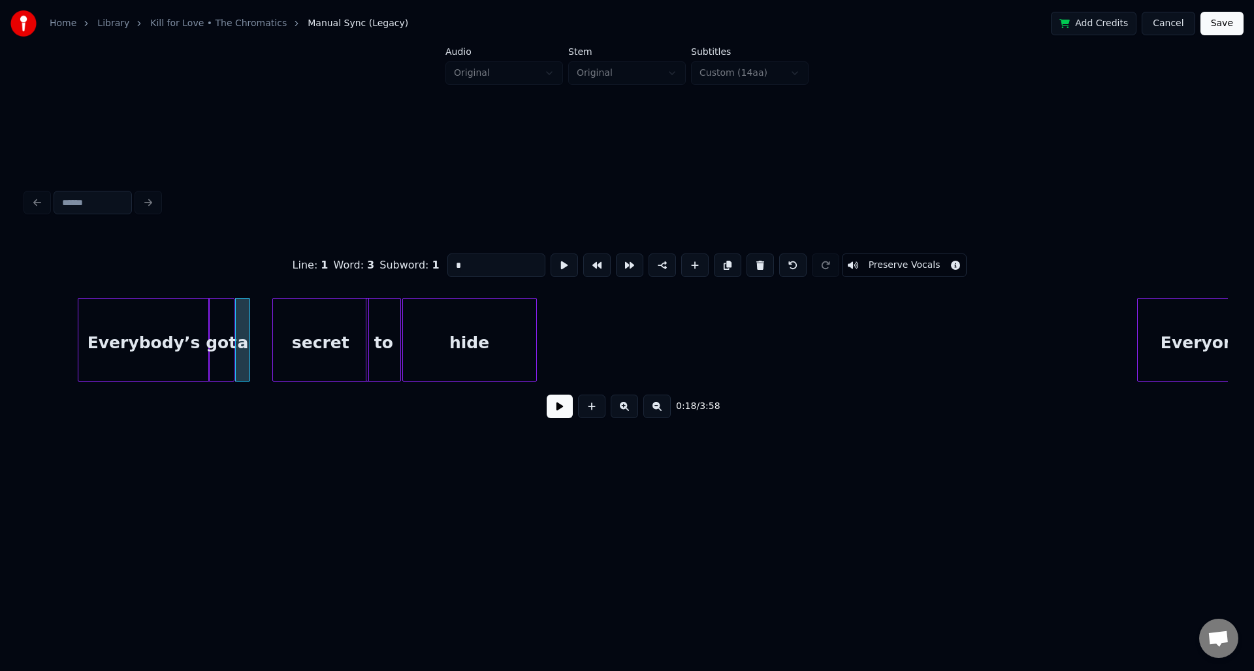
click at [249, 333] on div at bounding box center [248, 340] width 4 height 82
click at [285, 329] on div "secret" at bounding box center [314, 343] width 95 height 89
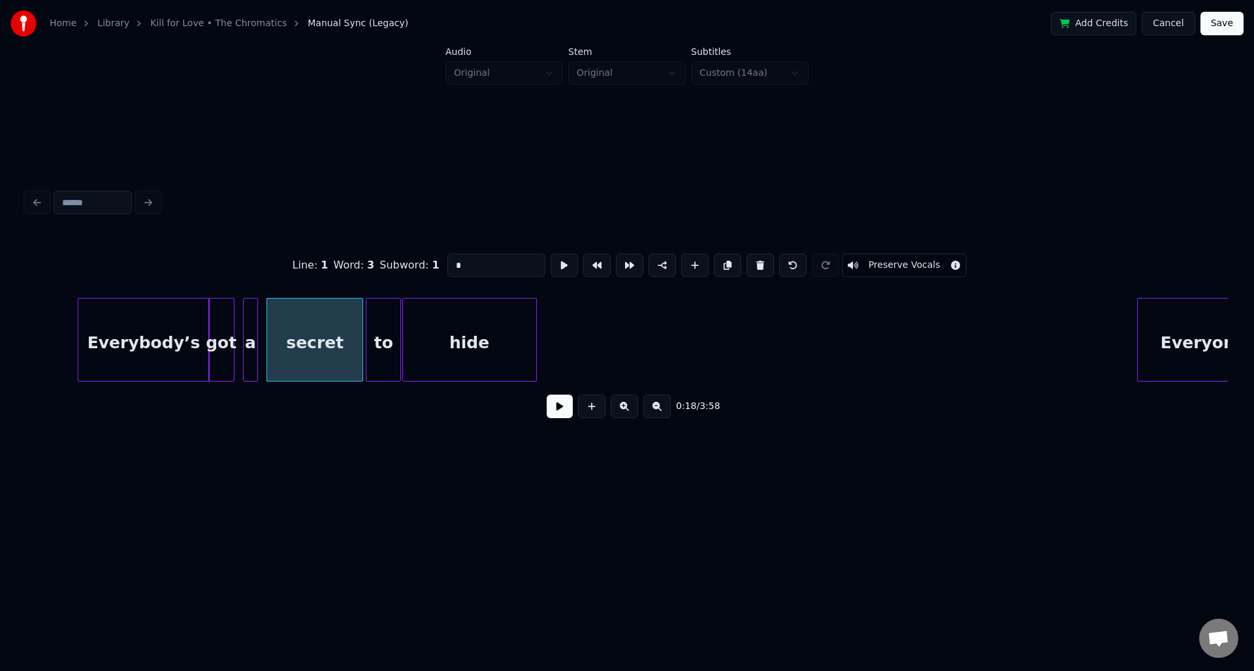
click at [252, 328] on div "a" at bounding box center [251, 343] width 14 height 89
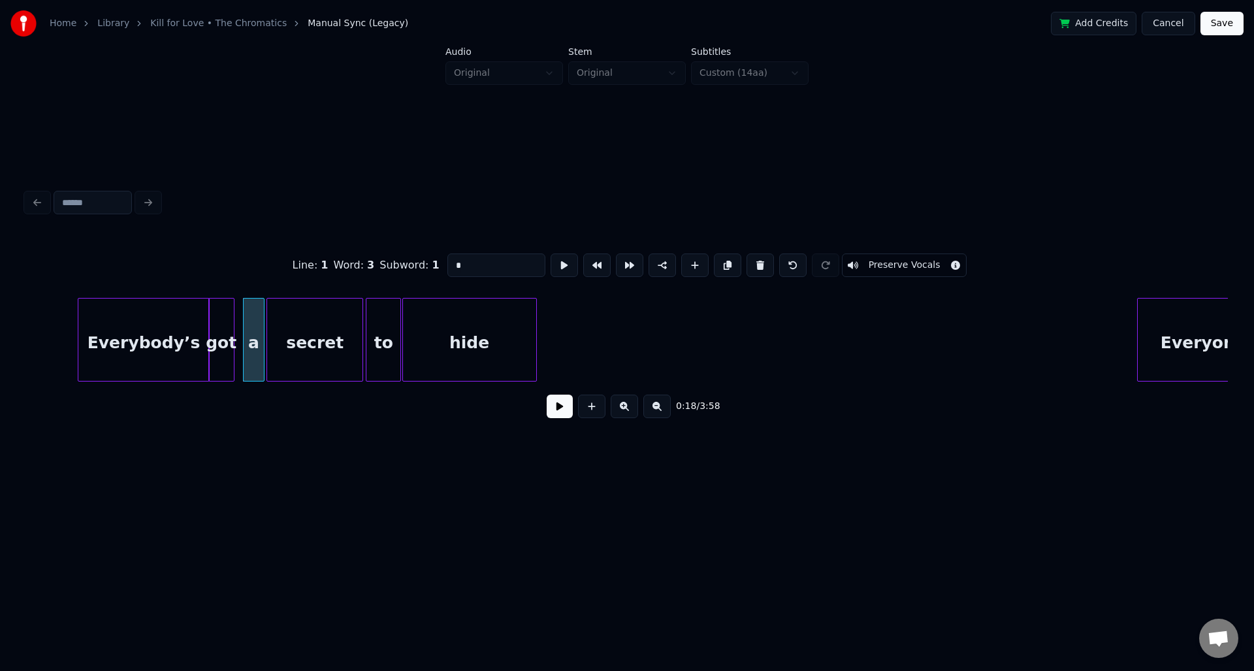
click at [260, 319] on div at bounding box center [262, 340] width 4 height 82
click at [251, 319] on div "a" at bounding box center [256, 343] width 20 height 89
click at [231, 319] on div "got" at bounding box center [229, 343] width 25 height 89
click at [194, 327] on div "Everybody’s" at bounding box center [143, 343] width 131 height 89
type input "**********"
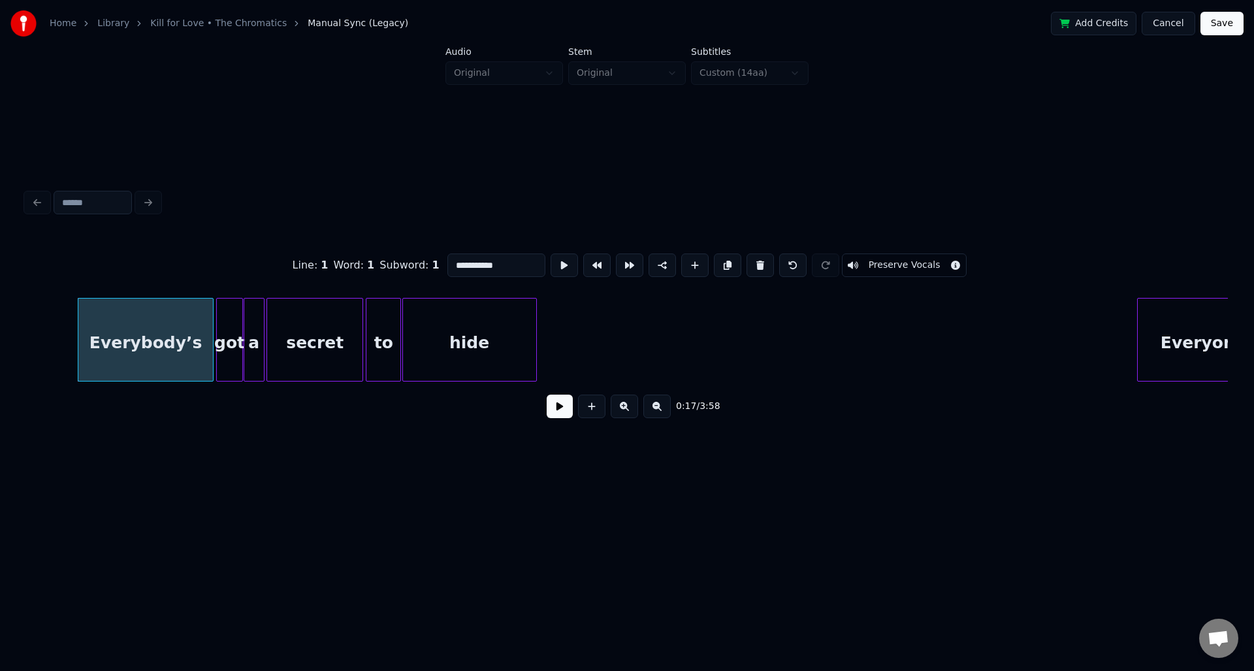
click at [212, 325] on div at bounding box center [211, 340] width 4 height 82
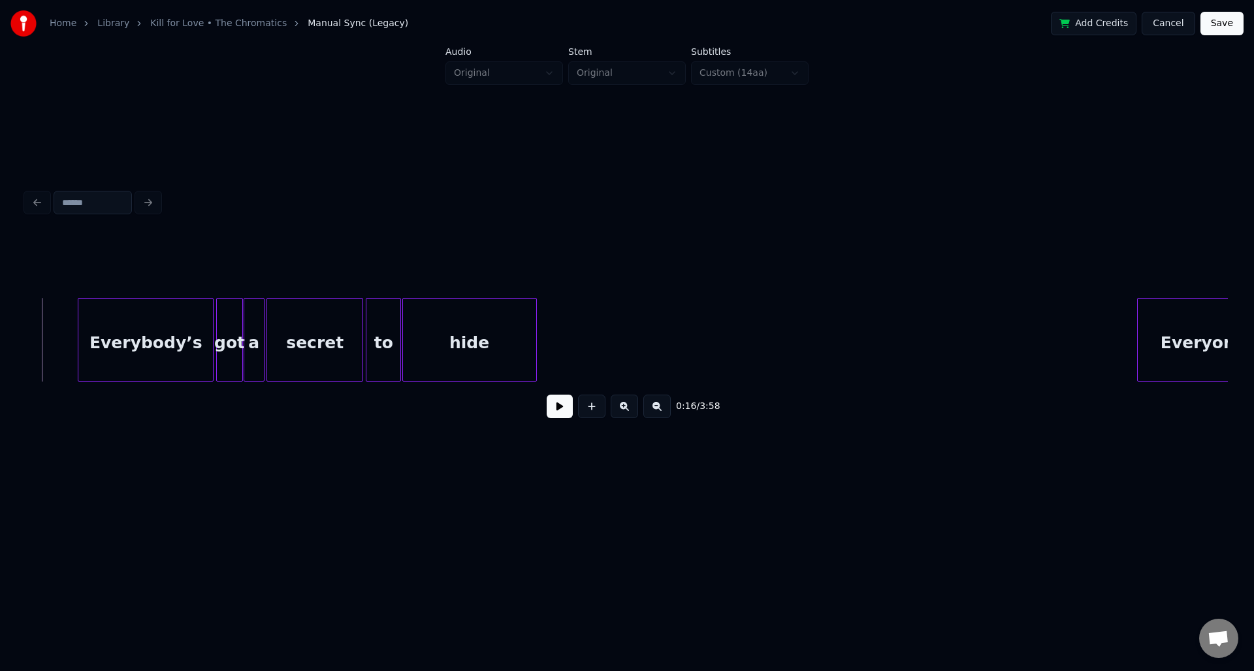
click at [556, 412] on button at bounding box center [560, 407] width 26 height 24
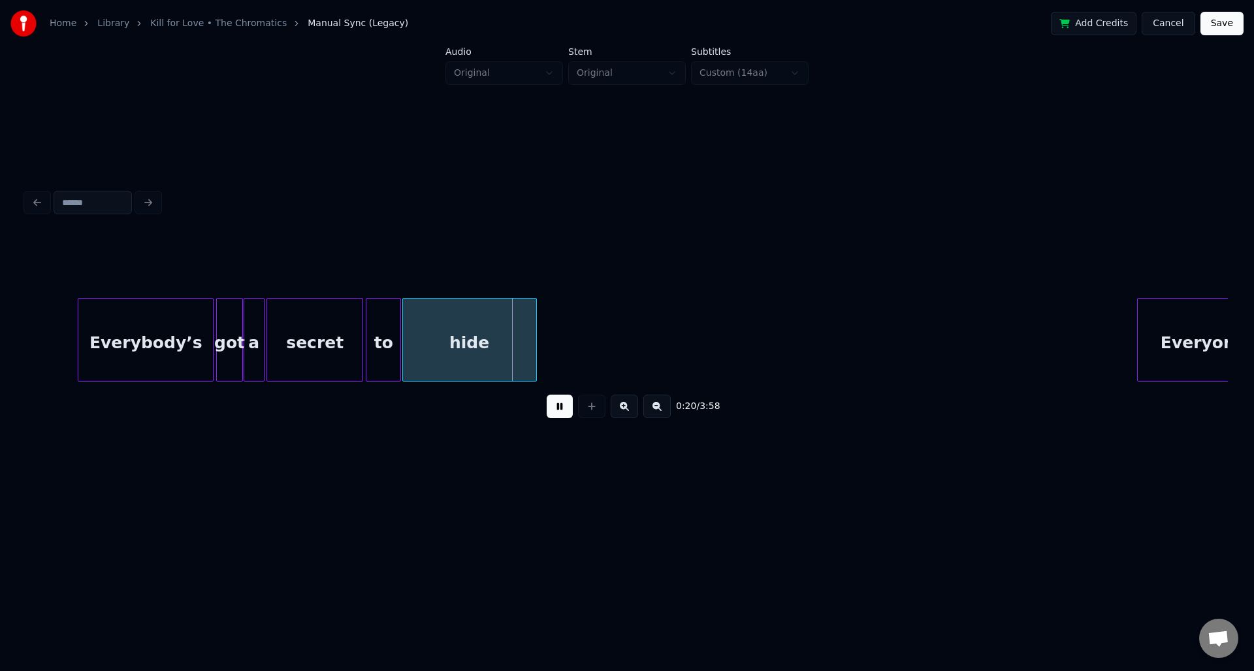
click at [547, 395] on button at bounding box center [560, 407] width 26 height 24
click at [200, 333] on div "Everybody’s" at bounding box center [145, 343] width 135 height 89
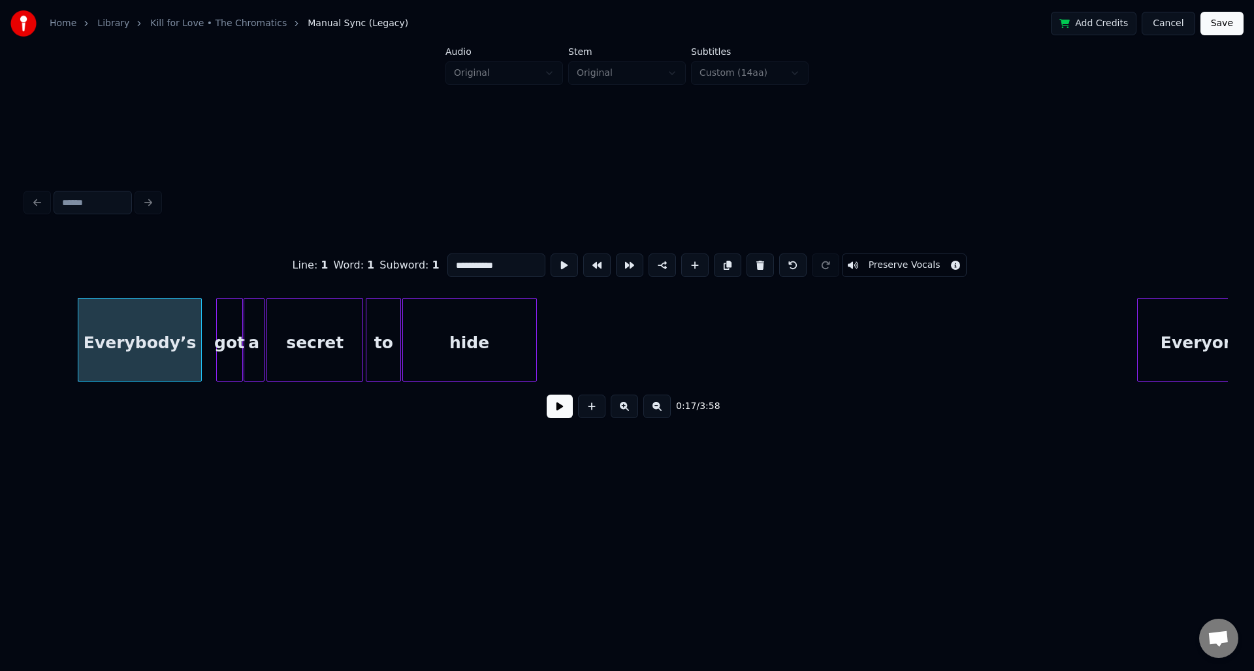
click at [199, 342] on div at bounding box center [199, 340] width 4 height 82
click at [214, 335] on div "got" at bounding box center [214, 343] width 25 height 89
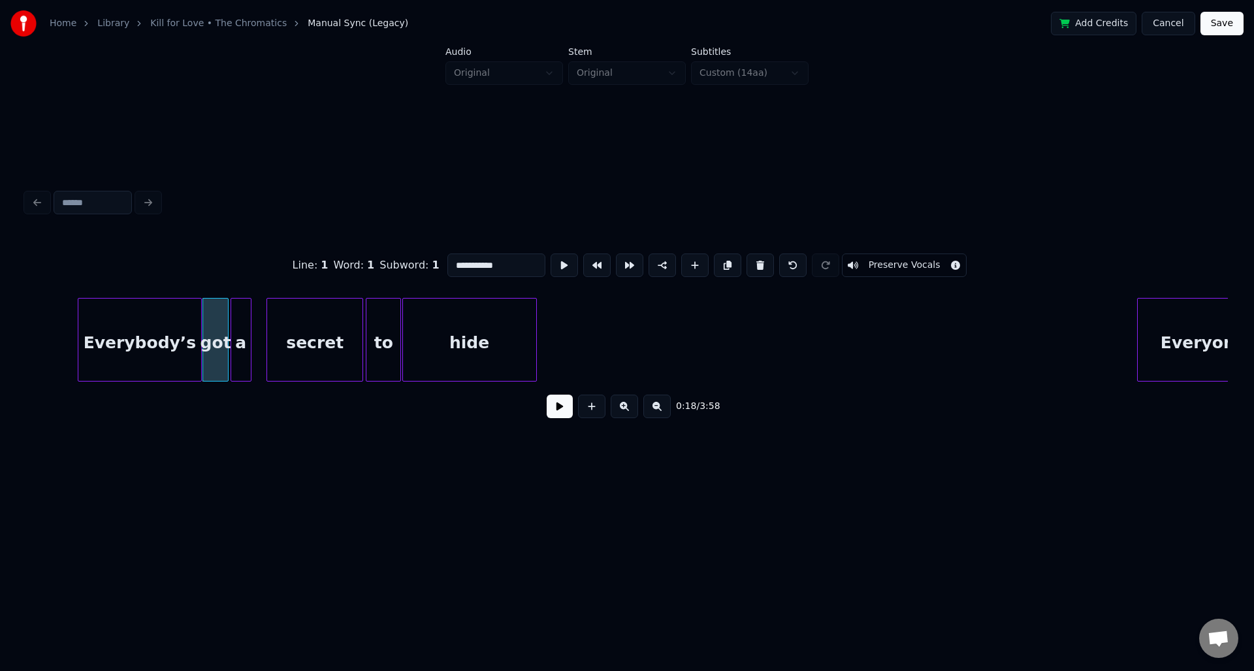
click at [243, 330] on div "a" at bounding box center [241, 343] width 20 height 89
click at [283, 330] on div "secret" at bounding box center [299, 343] width 95 height 89
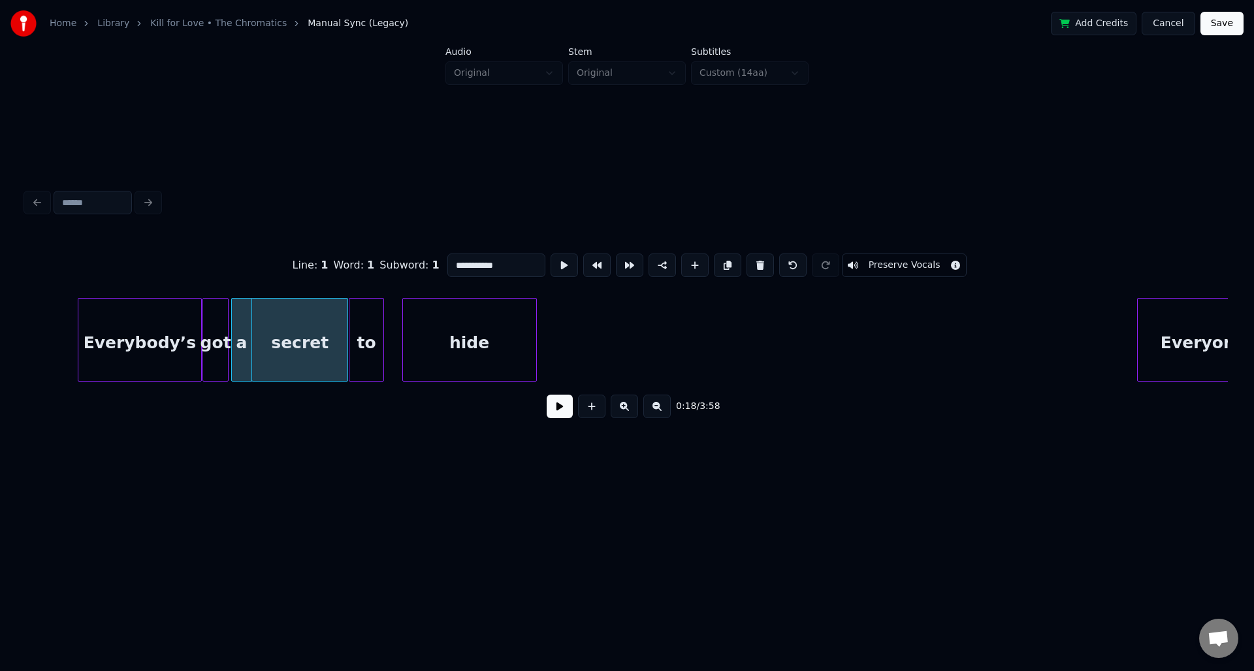
click at [368, 329] on div "to" at bounding box center [366, 343] width 34 height 89
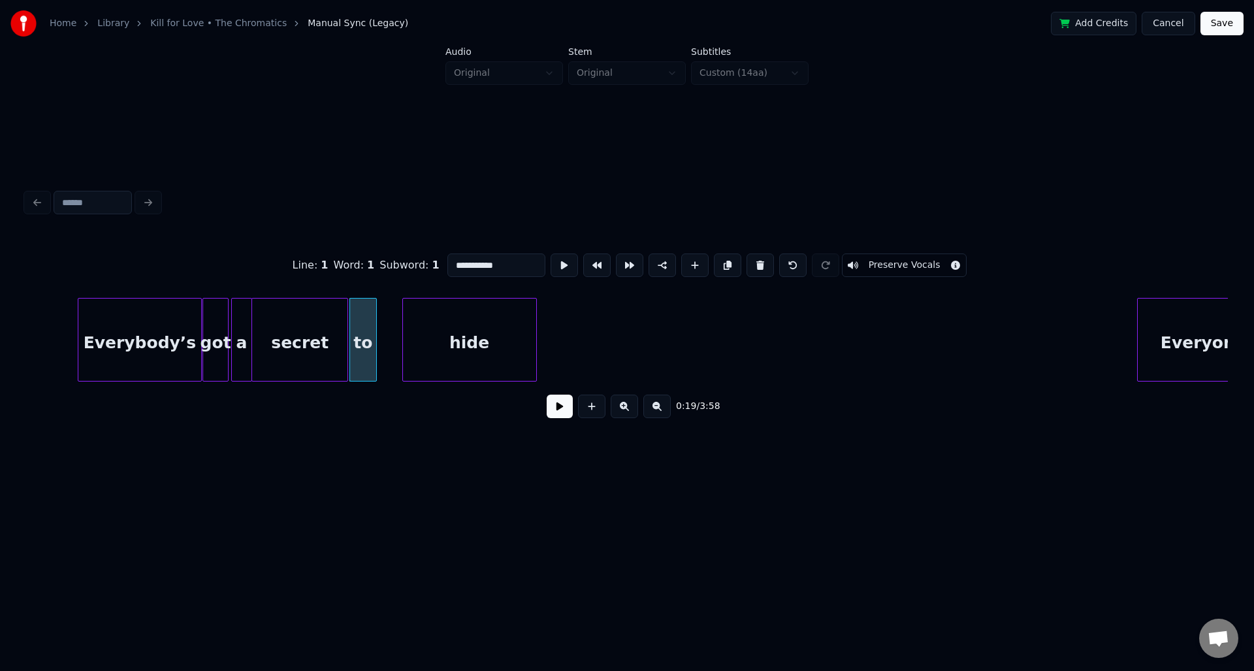
click at [372, 338] on div at bounding box center [374, 340] width 4 height 82
click at [374, 334] on div at bounding box center [375, 340] width 4 height 82
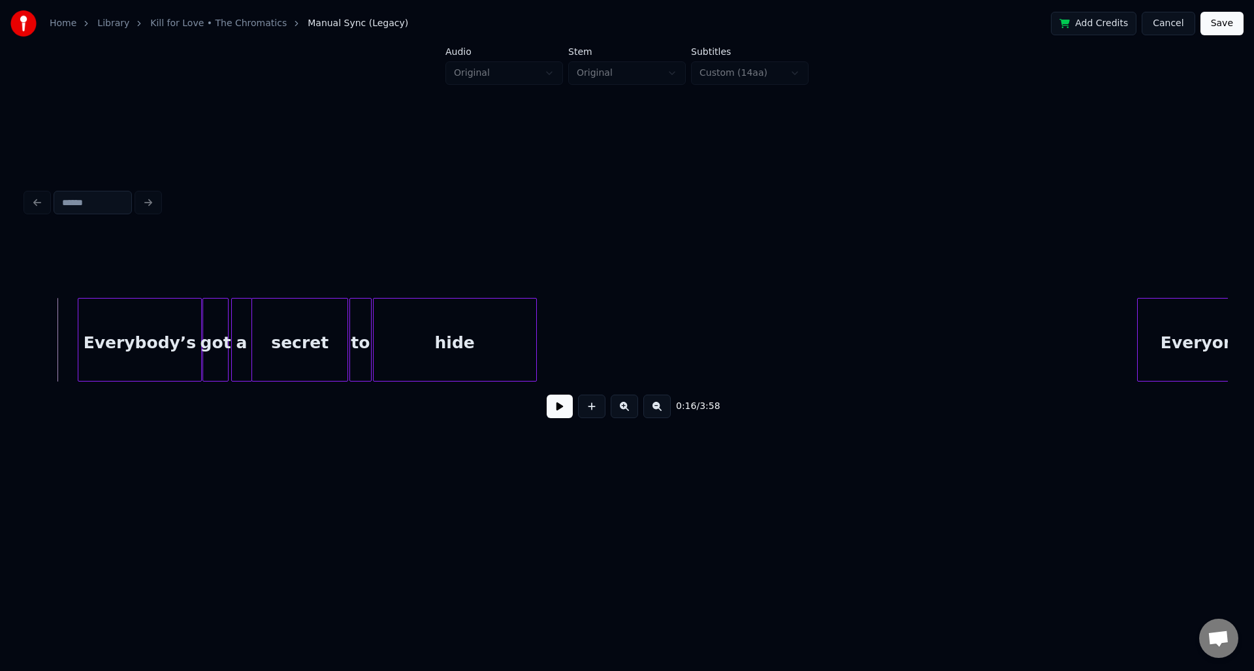
click at [553, 408] on button at bounding box center [560, 407] width 26 height 24
click at [557, 402] on button at bounding box center [560, 407] width 26 height 24
click at [558, 412] on button at bounding box center [560, 407] width 26 height 24
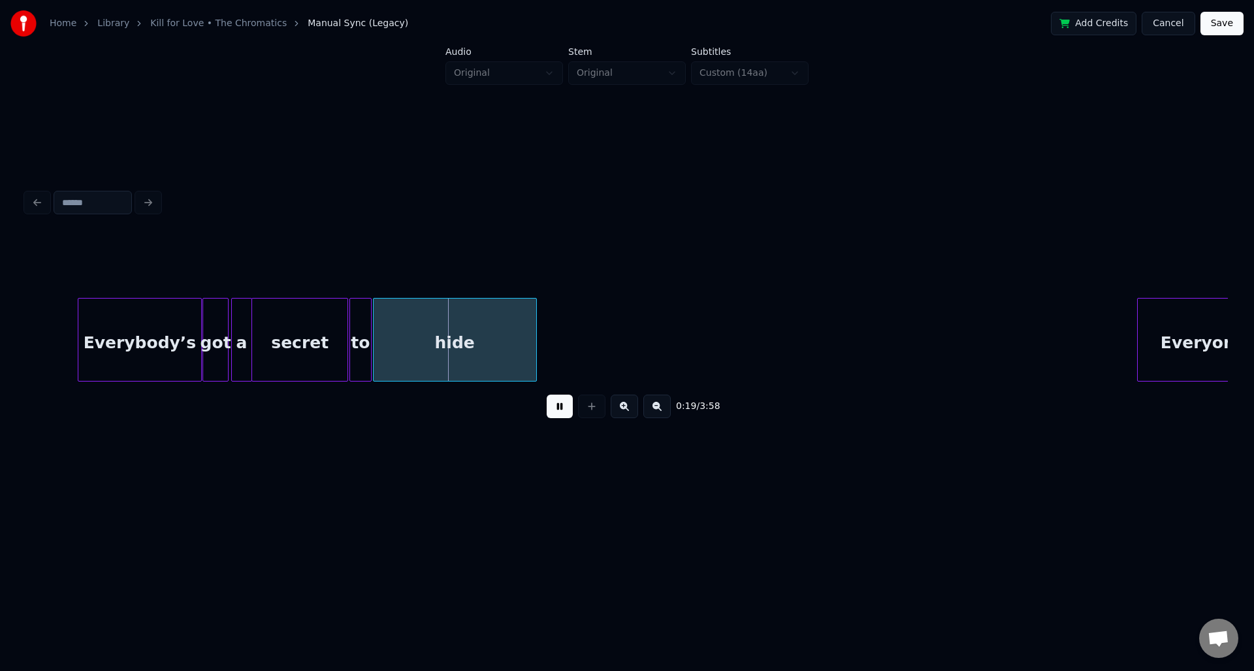
drag, startPoint x: 557, startPoint y: 412, endPoint x: 557, endPoint y: 403, distance: 8.5
click at [557, 411] on button at bounding box center [560, 407] width 26 height 24
click at [336, 332] on div at bounding box center [336, 340] width 4 height 82
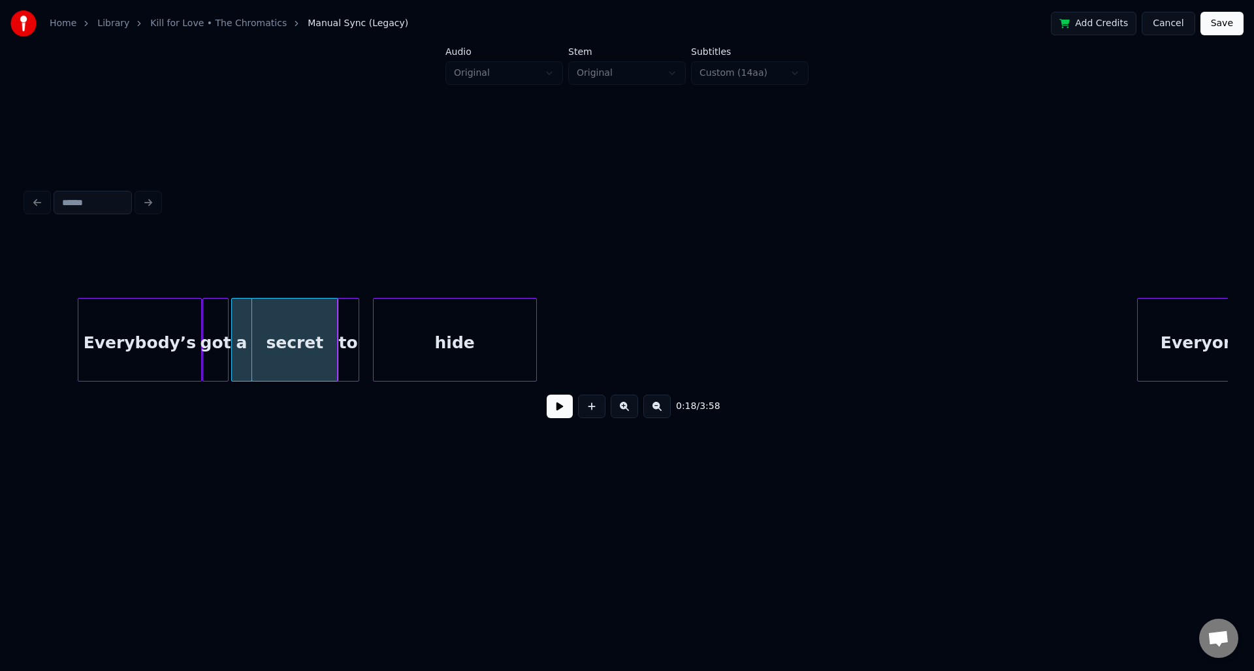
click at [348, 329] on div "to" at bounding box center [348, 343] width 21 height 89
click at [359, 334] on div at bounding box center [361, 340] width 4 height 82
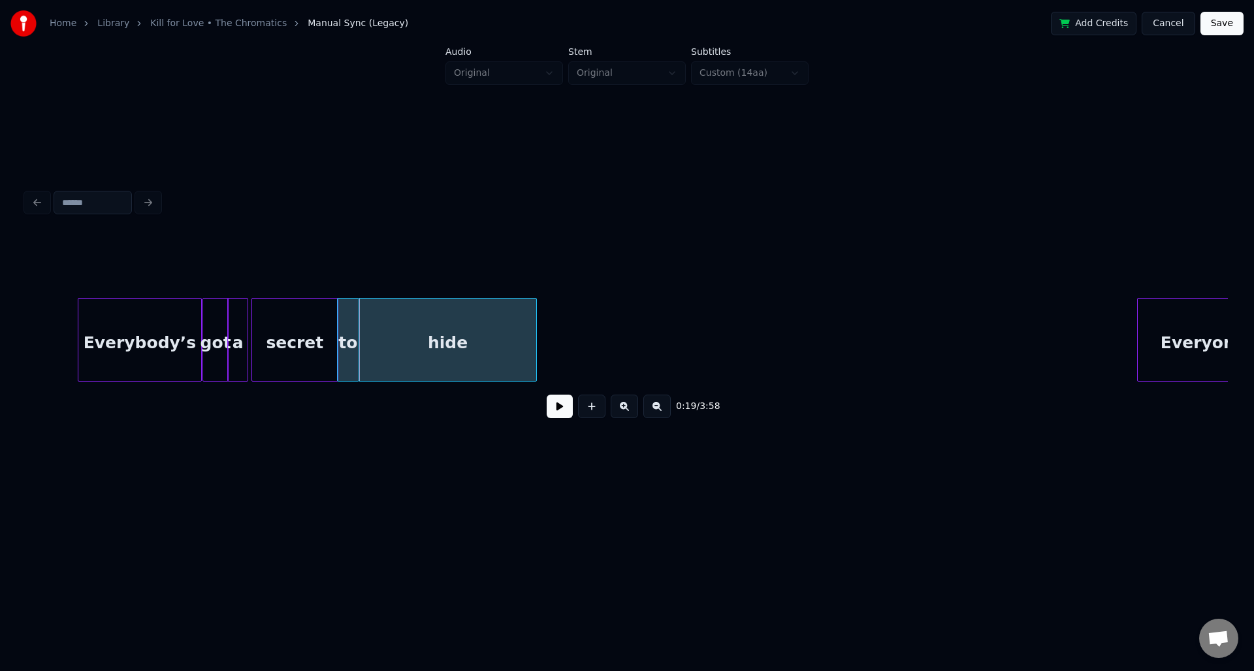
click at [241, 329] on div "a" at bounding box center [238, 343] width 20 height 89
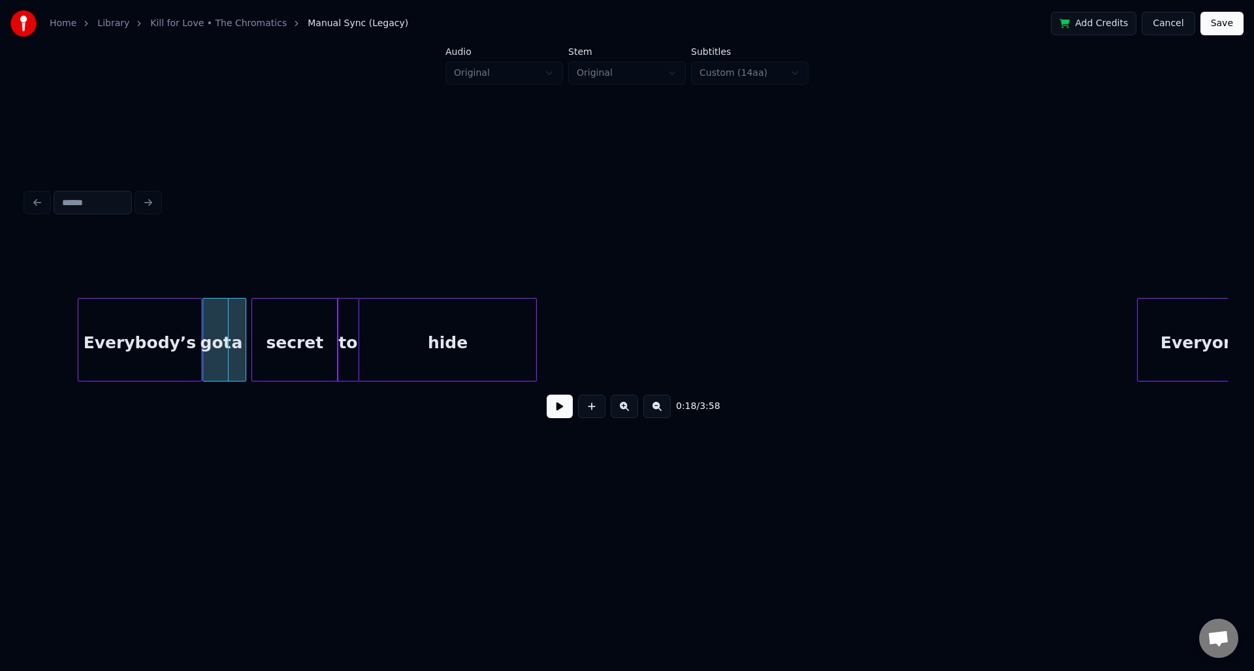
click at [242, 332] on div at bounding box center [244, 340] width 4 height 82
click at [246, 332] on div at bounding box center [248, 340] width 4 height 82
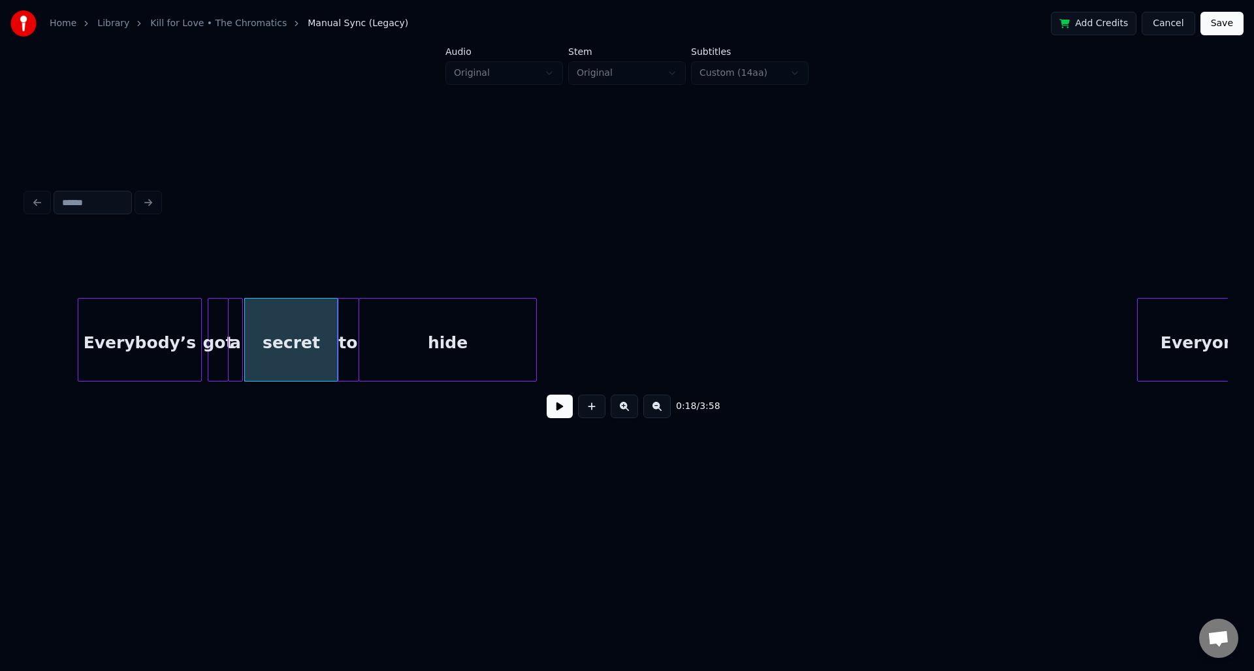
click at [209, 327] on div at bounding box center [210, 340] width 4 height 82
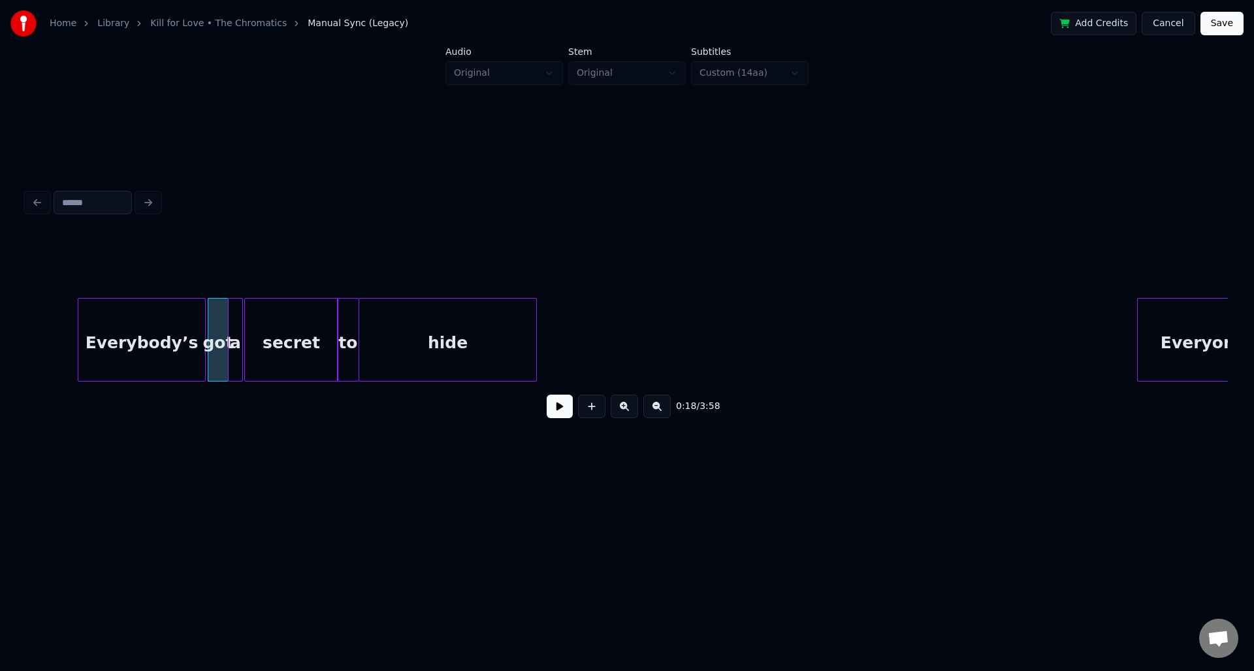
click at [204, 331] on div at bounding box center [203, 340] width 4 height 82
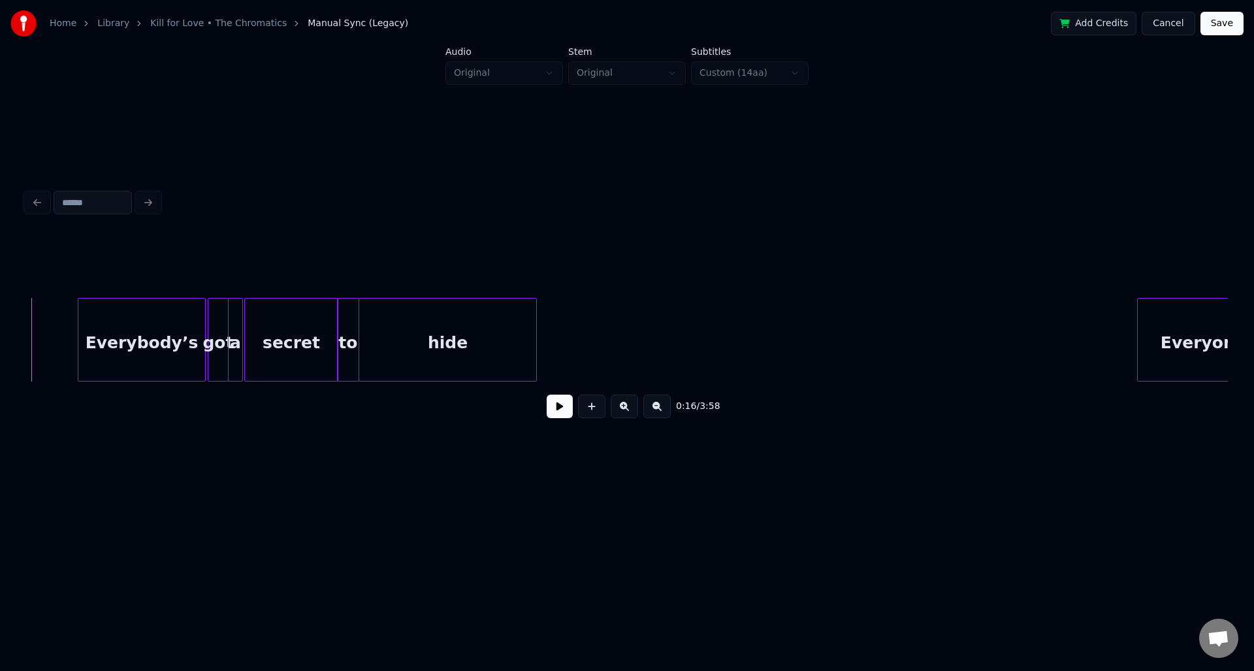
click at [557, 403] on button at bounding box center [560, 407] width 26 height 24
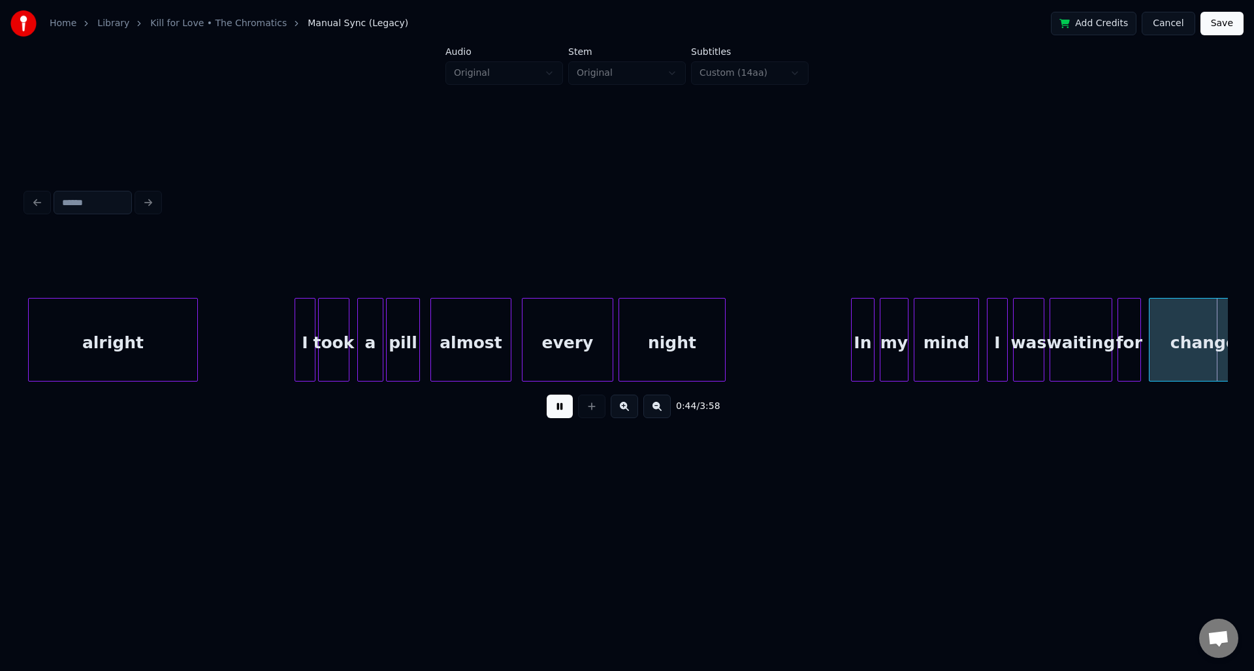
scroll to position [0, 5783]
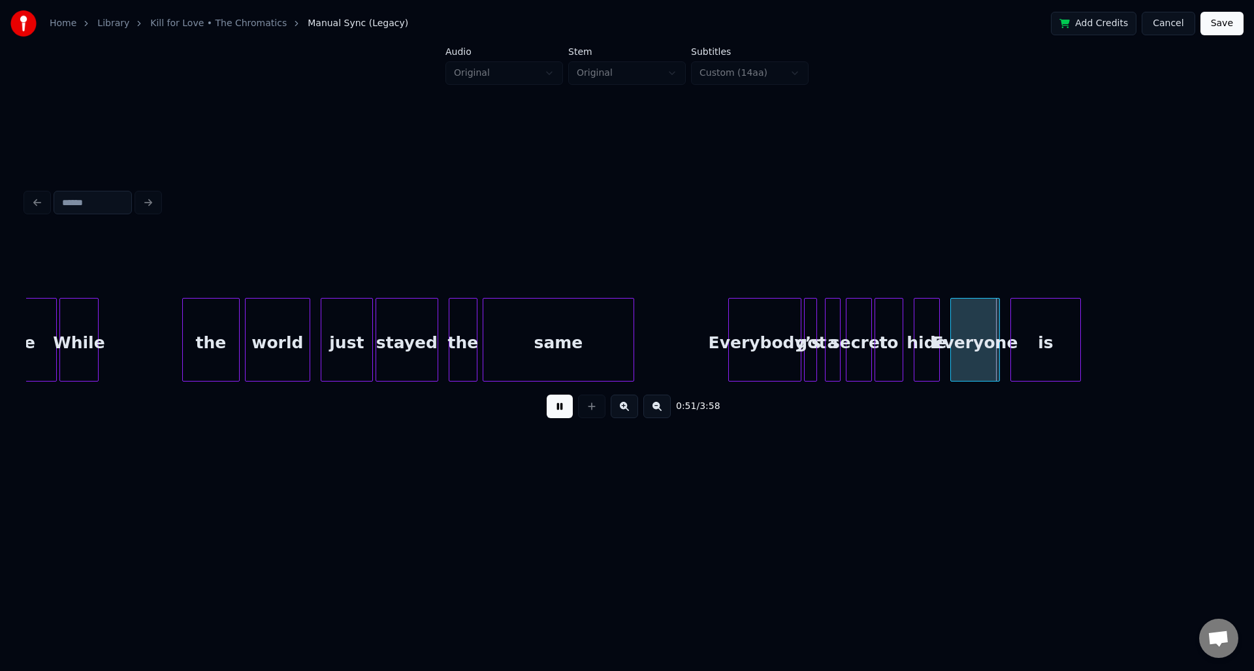
click at [559, 404] on button at bounding box center [560, 407] width 26 height 24
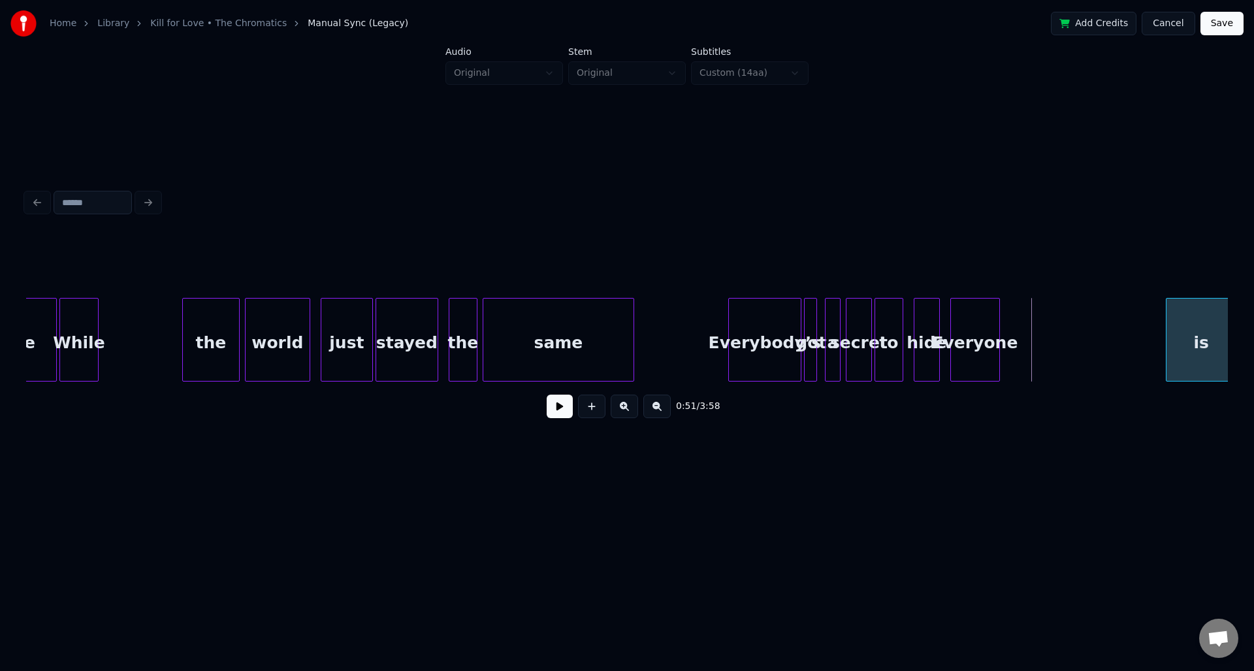
scroll to position [0, 5792]
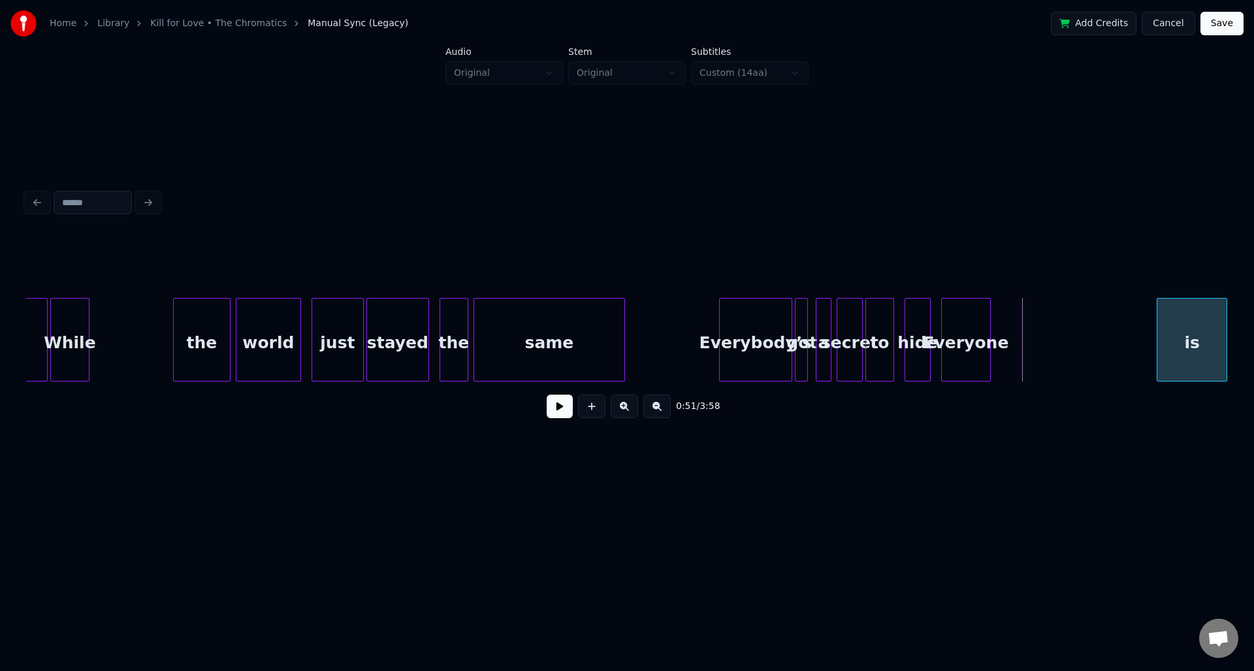
click at [1176, 323] on div "is" at bounding box center [1191, 343] width 69 height 89
click at [1134, 304] on div "Everyone" at bounding box center [1134, 343] width 48 height 89
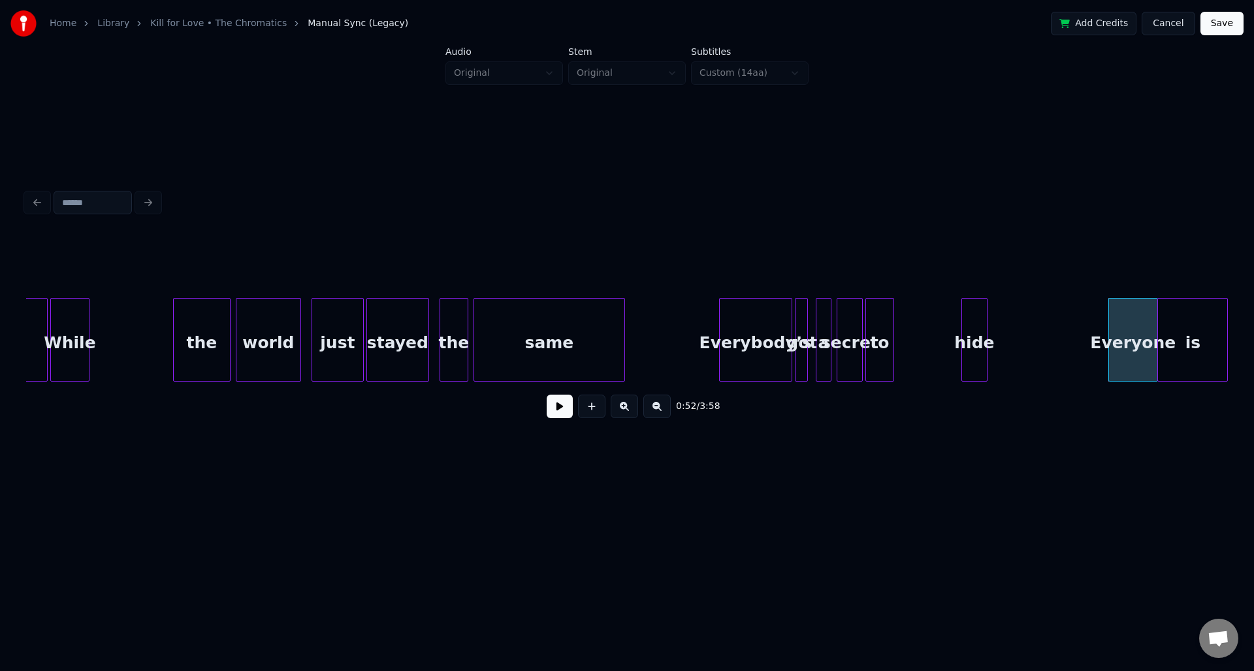
click at [969, 319] on div "hide" at bounding box center [974, 343] width 25 height 89
click at [894, 325] on div "to" at bounding box center [879, 343] width 27 height 89
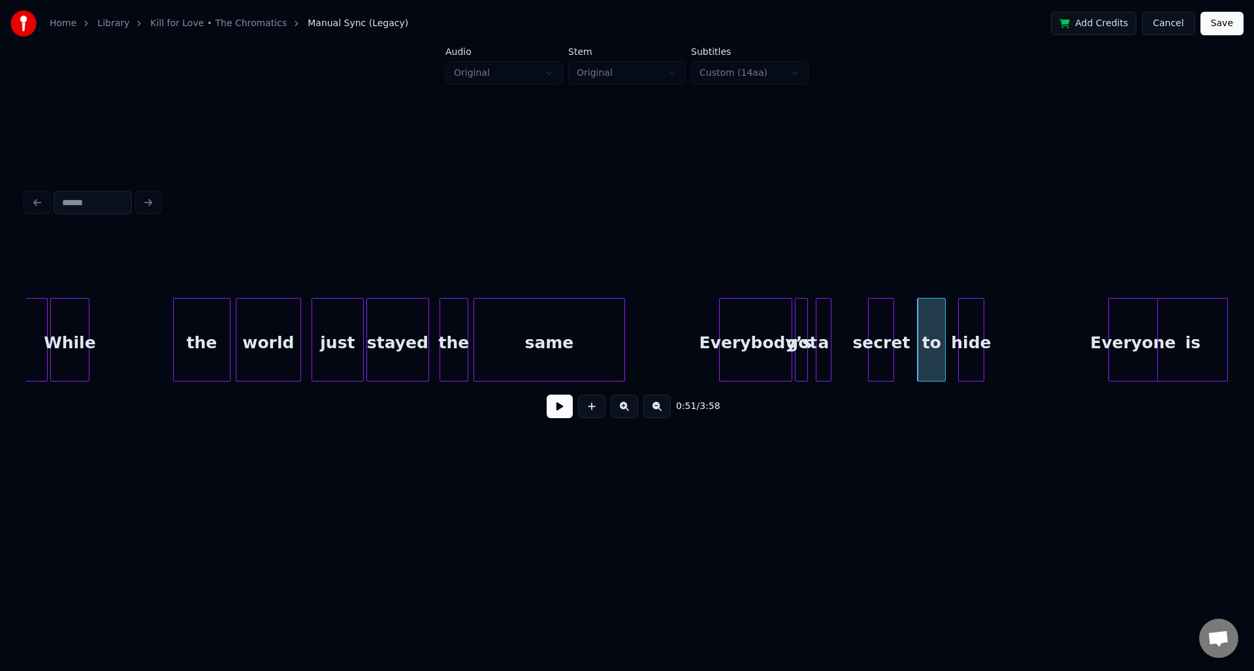
click at [894, 323] on div "secret" at bounding box center [881, 343] width 25 height 89
click at [848, 315] on div "a" at bounding box center [841, 343] width 14 height 89
click at [854, 317] on div "got" at bounding box center [849, 343] width 13 height 89
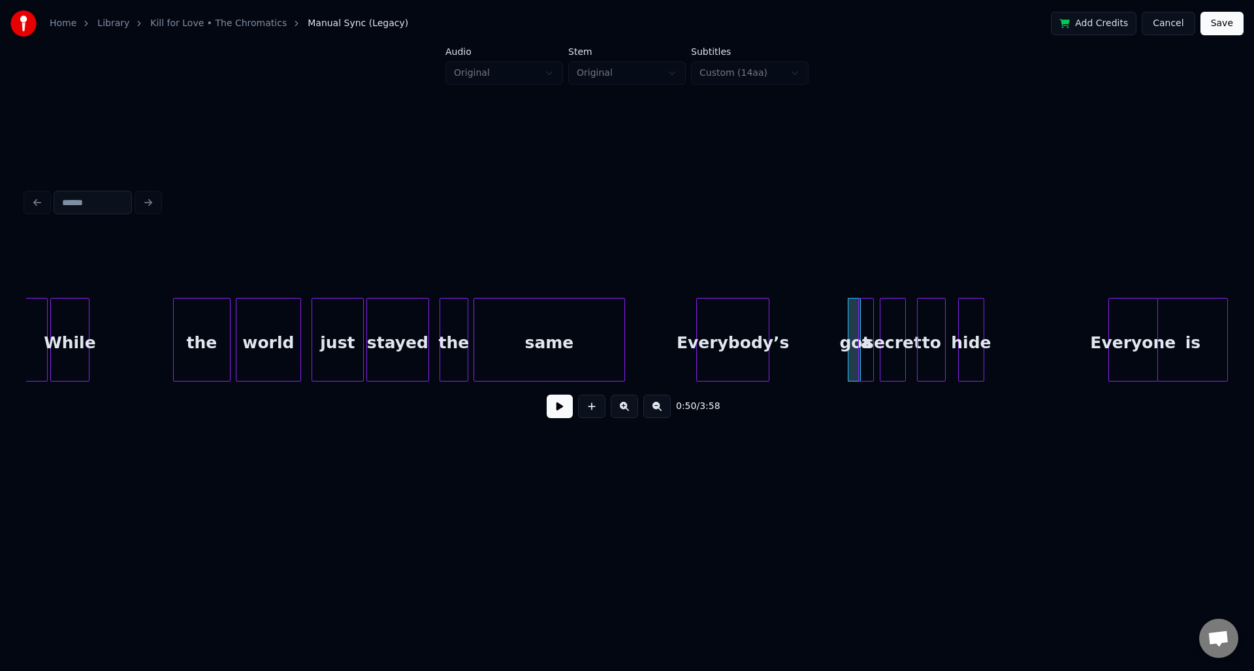
click at [746, 329] on div "Everybody’s" at bounding box center [733, 343] width 72 height 89
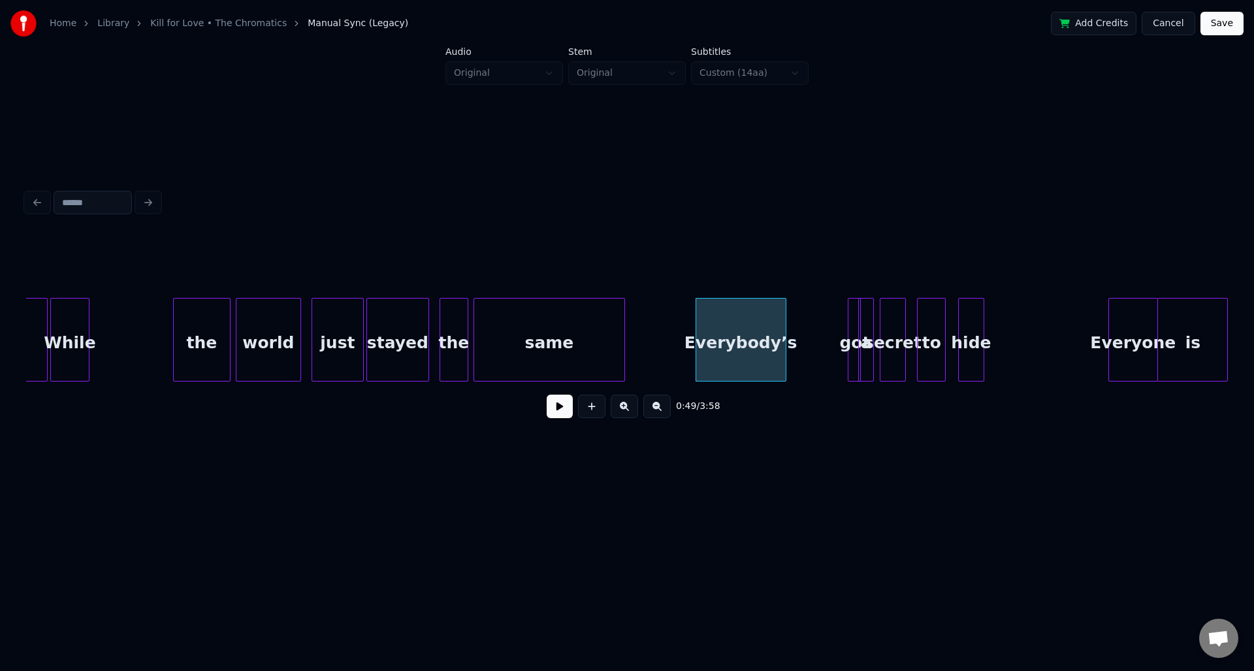
click at [786, 327] on div at bounding box center [784, 340] width 4 height 82
click at [799, 325] on div "got" at bounding box center [799, 343] width 13 height 89
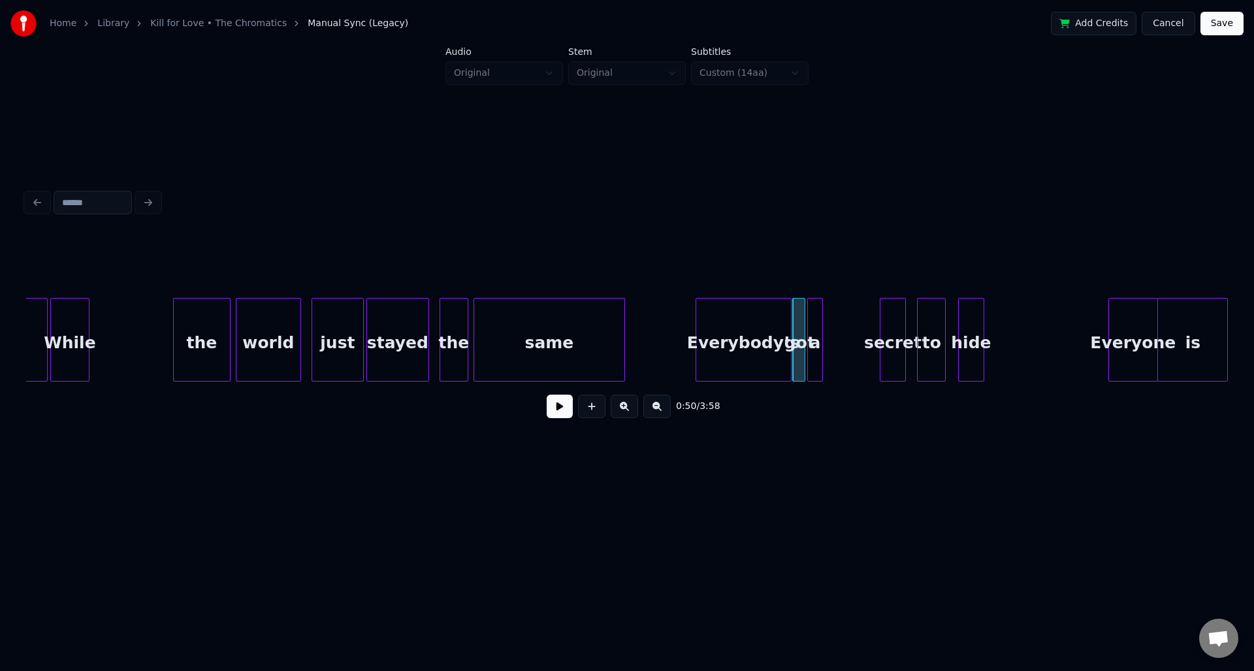
click at [812, 327] on div "a" at bounding box center [815, 343] width 14 height 89
click at [826, 331] on div at bounding box center [828, 340] width 4 height 82
